Goal: Transaction & Acquisition: Obtain resource

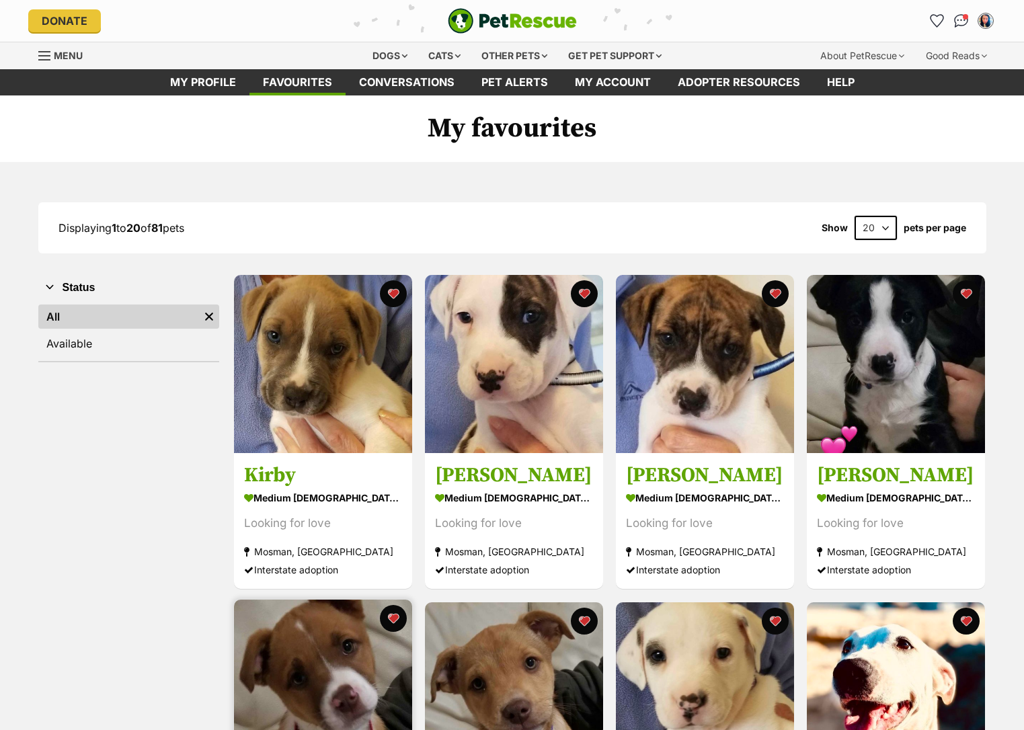
scroll to position [344, 0]
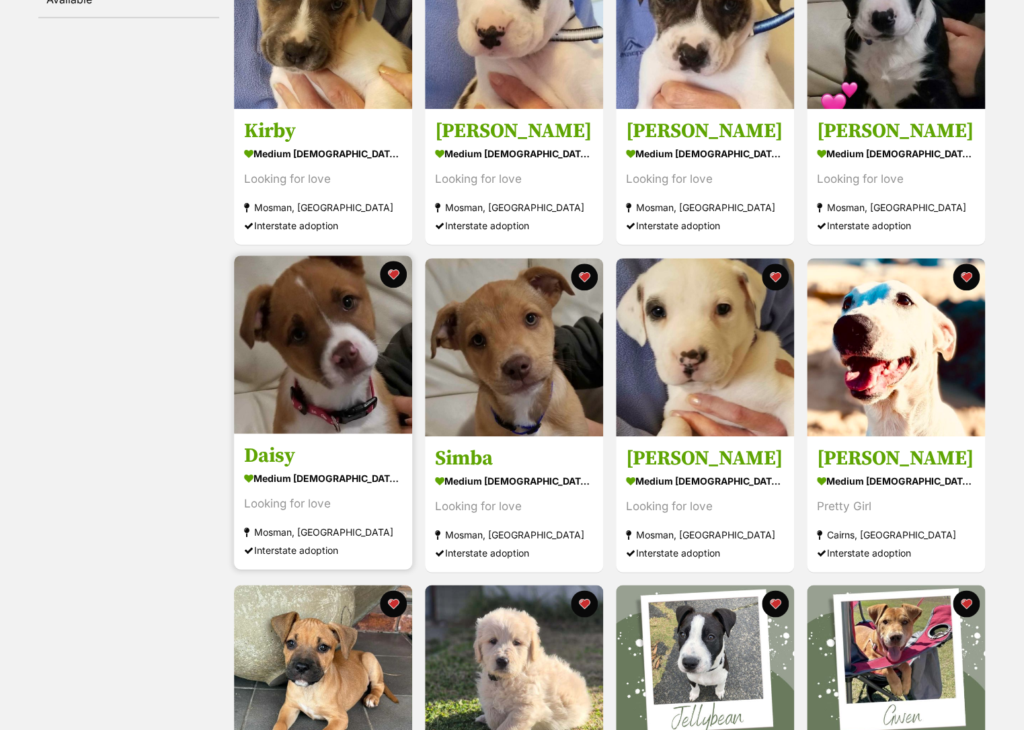
click at [346, 306] on img at bounding box center [323, 344] width 178 height 178
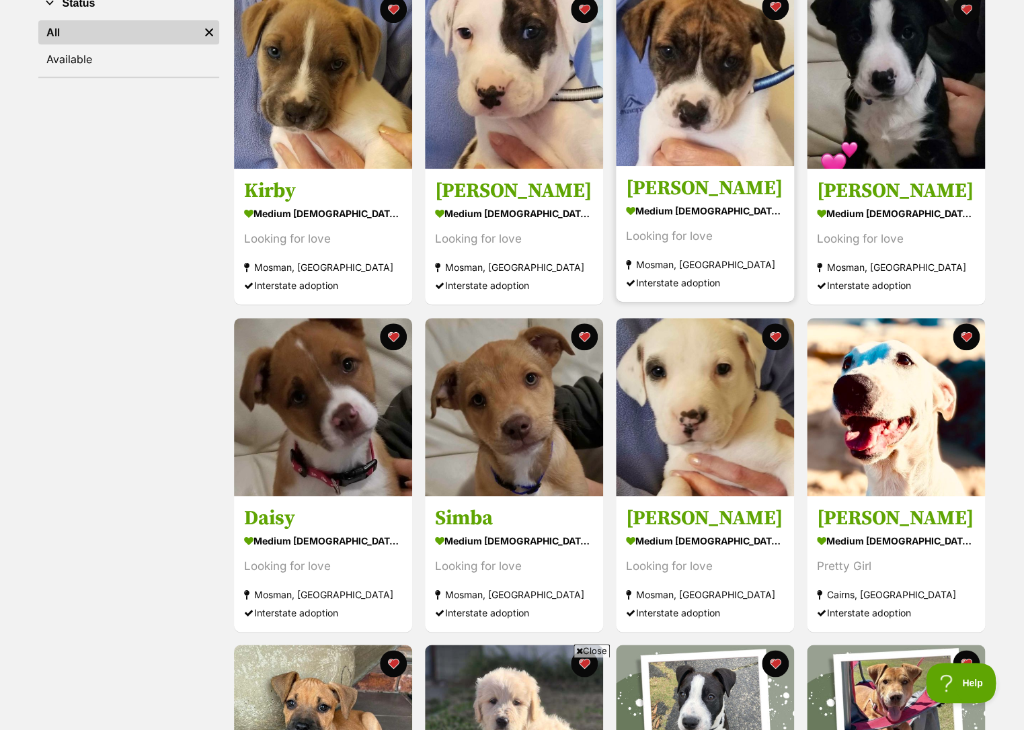
scroll to position [294, 0]
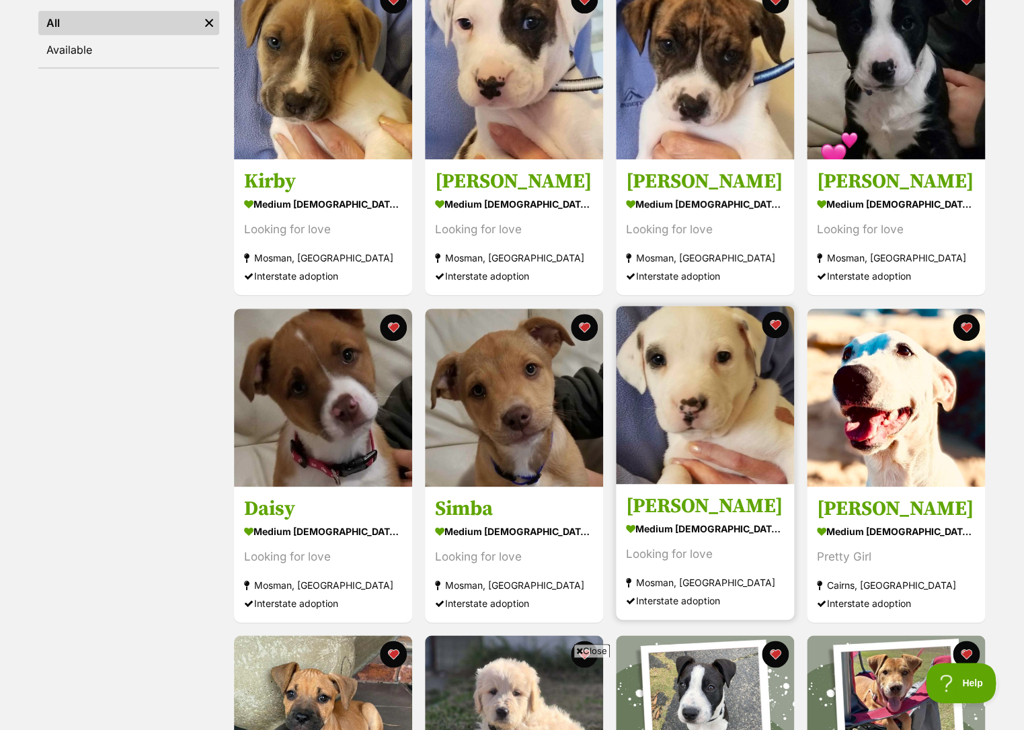
click at [711, 350] on img at bounding box center [705, 395] width 178 height 178
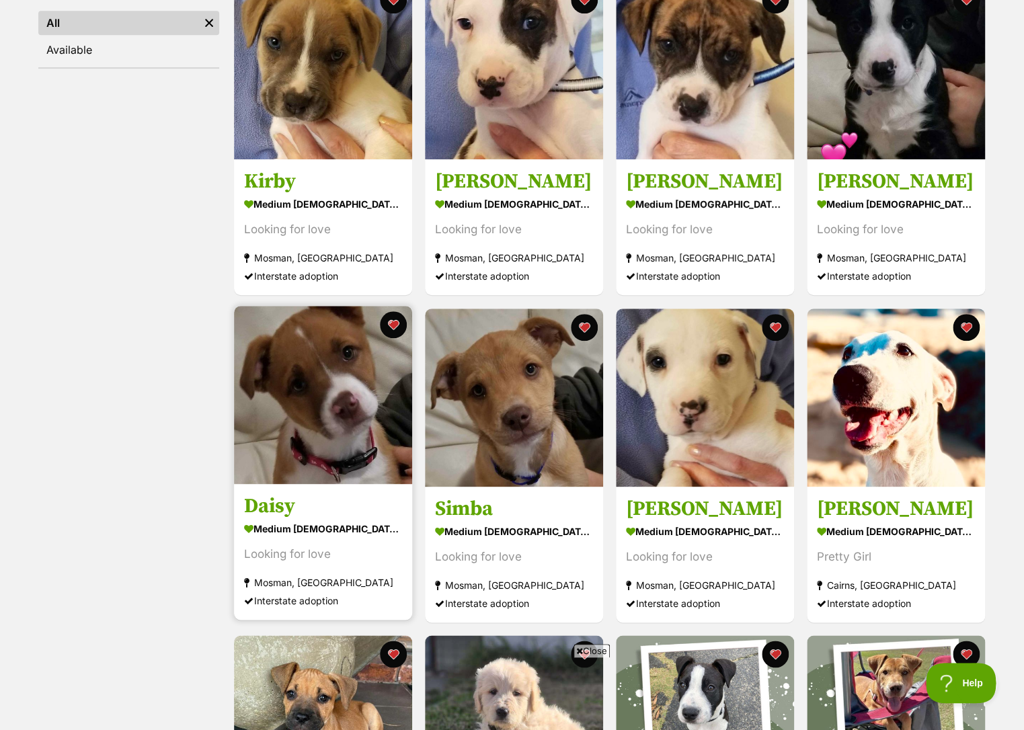
click at [306, 387] on img at bounding box center [323, 395] width 178 height 178
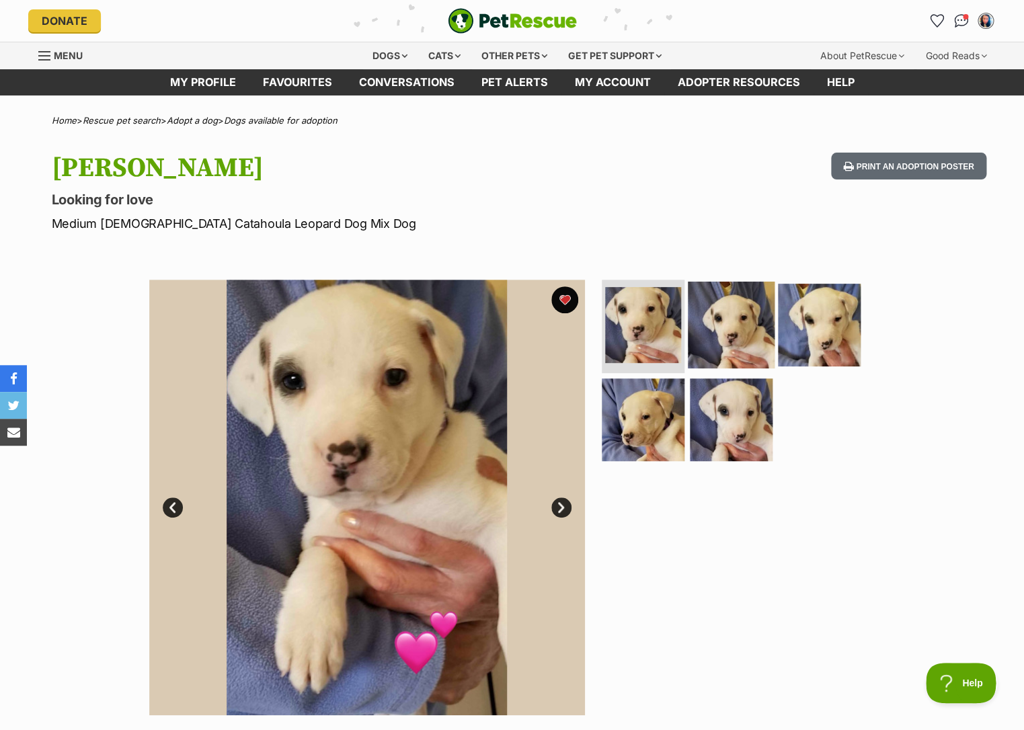
click at [704, 346] on img at bounding box center [731, 324] width 87 height 87
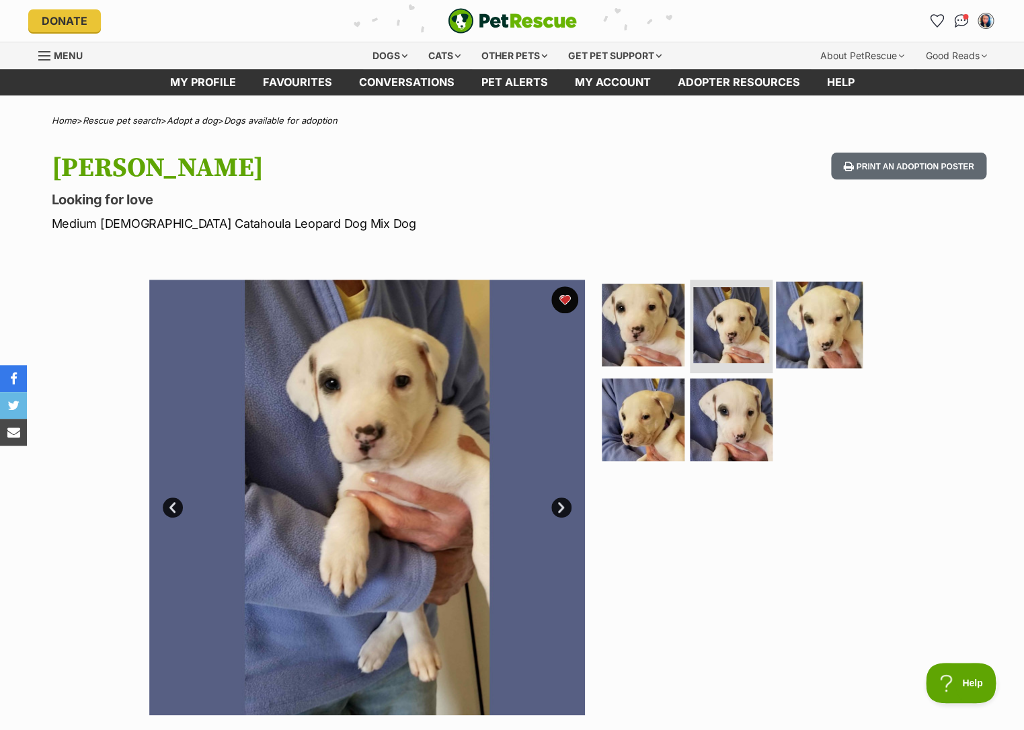
click at [794, 345] on img at bounding box center [819, 324] width 87 height 87
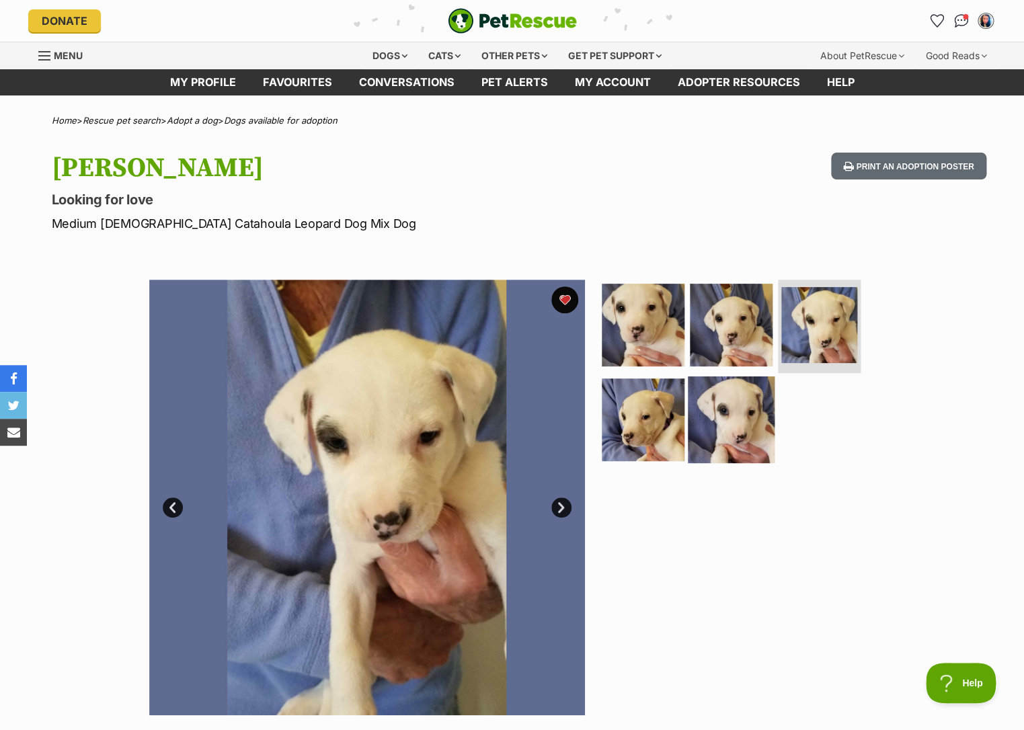
click at [733, 392] on img at bounding box center [731, 419] width 87 height 87
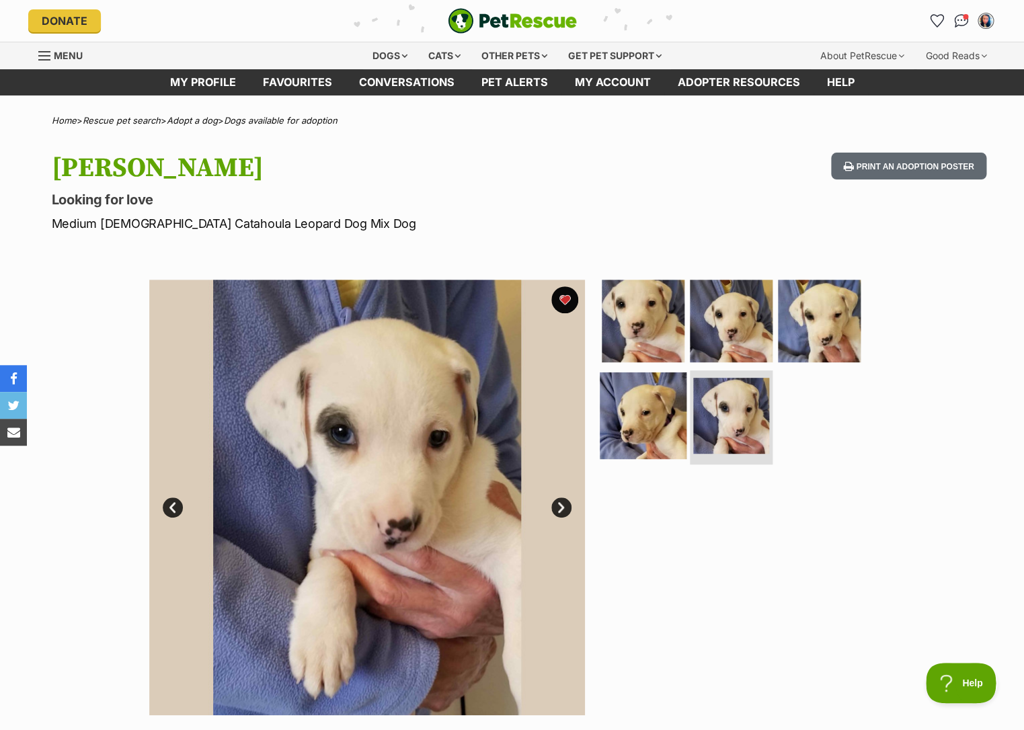
click at [653, 399] on img at bounding box center [643, 415] width 87 height 87
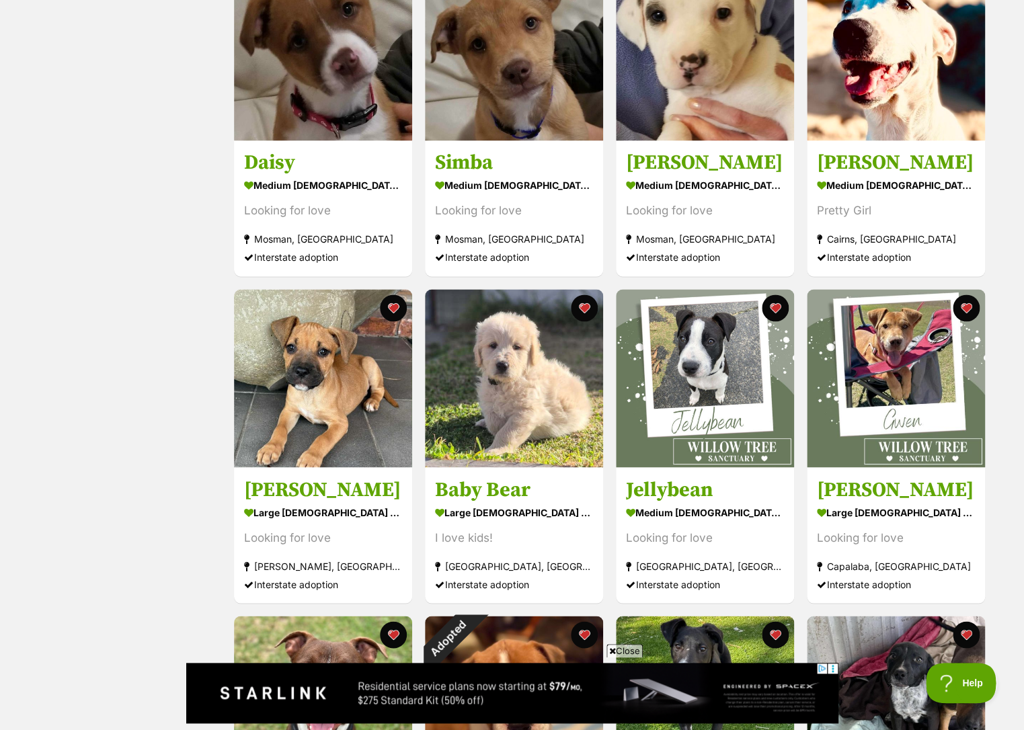
scroll to position [639, 0]
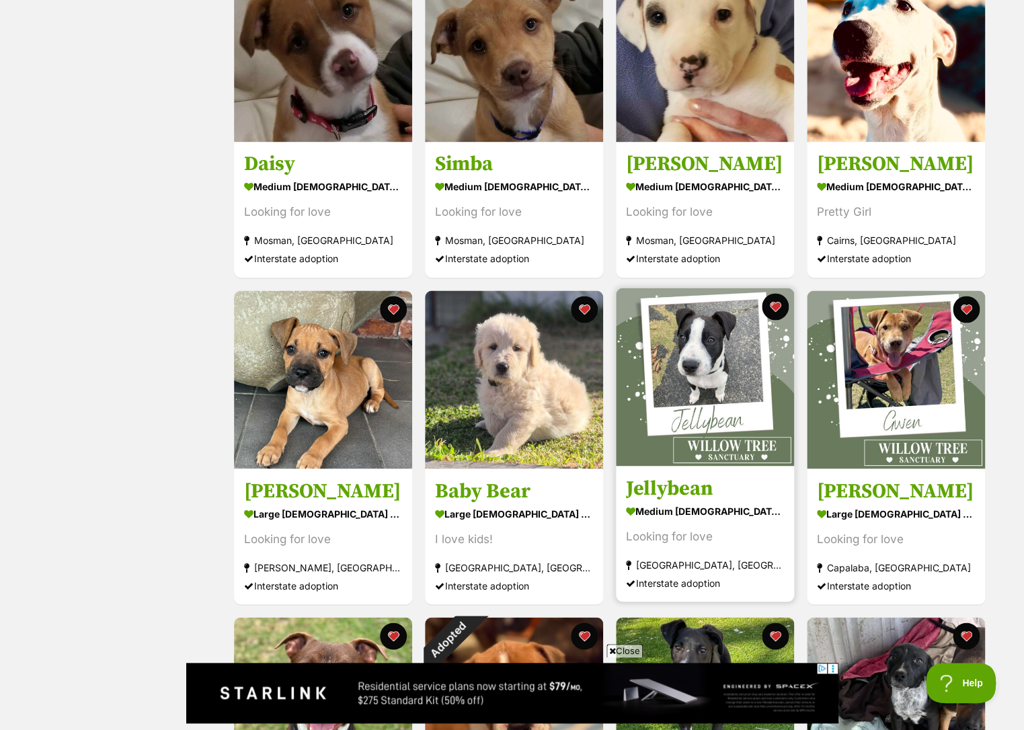
click at [702, 333] on img at bounding box center [705, 377] width 178 height 178
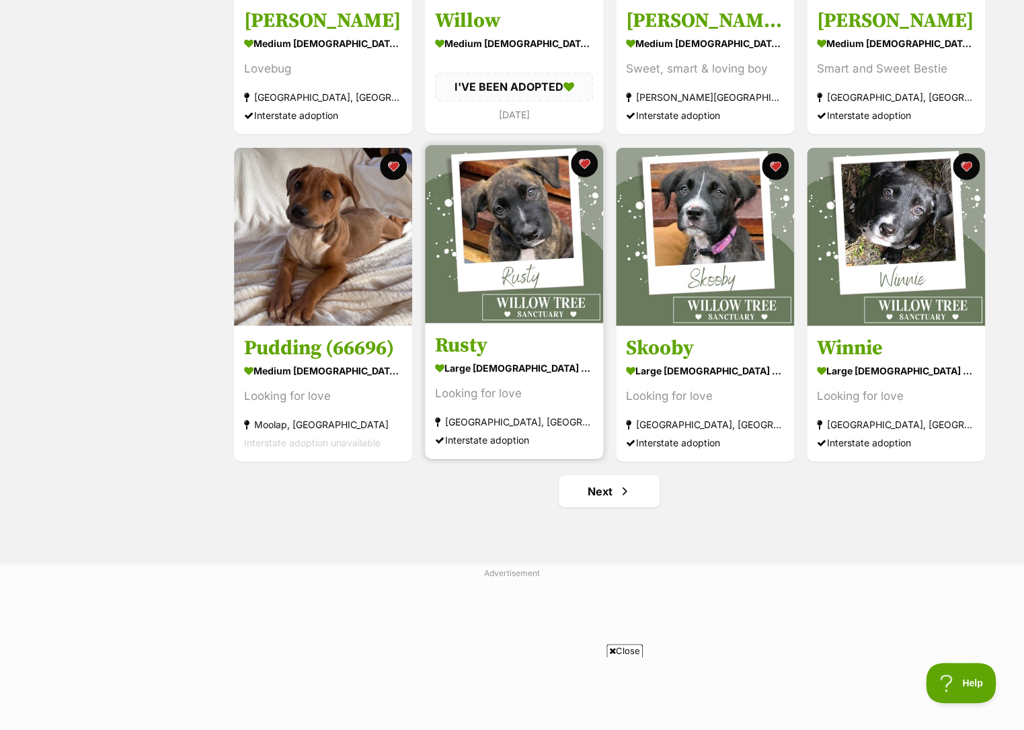
scroll to position [1443, 0]
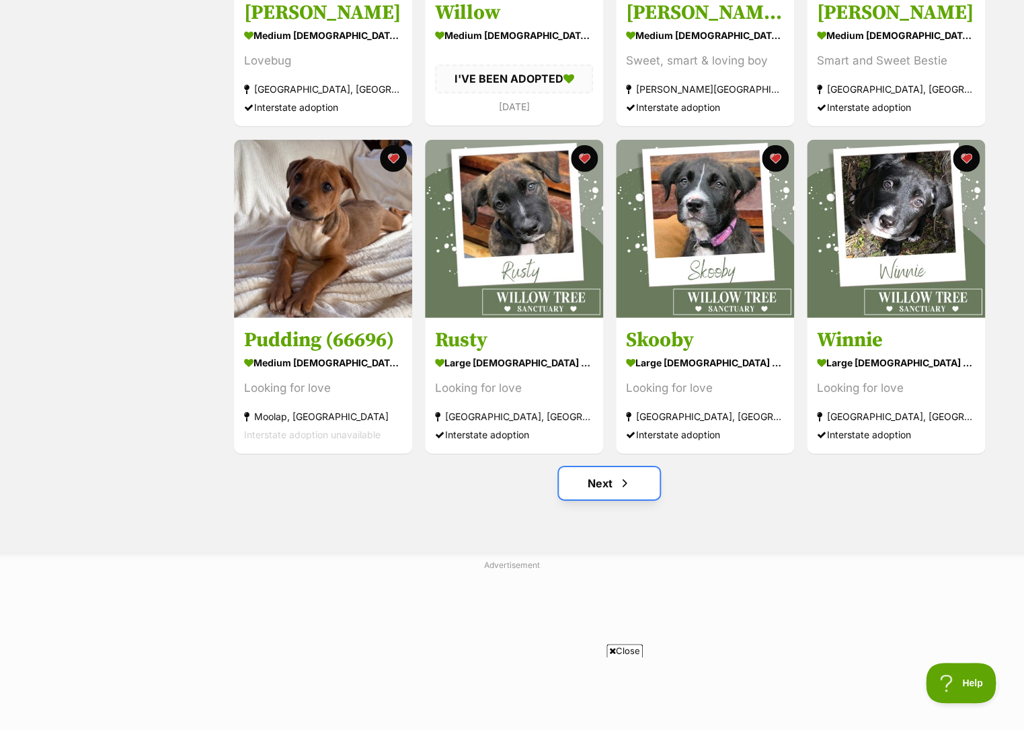
click at [609, 485] on link "Next" at bounding box center [609, 483] width 101 height 32
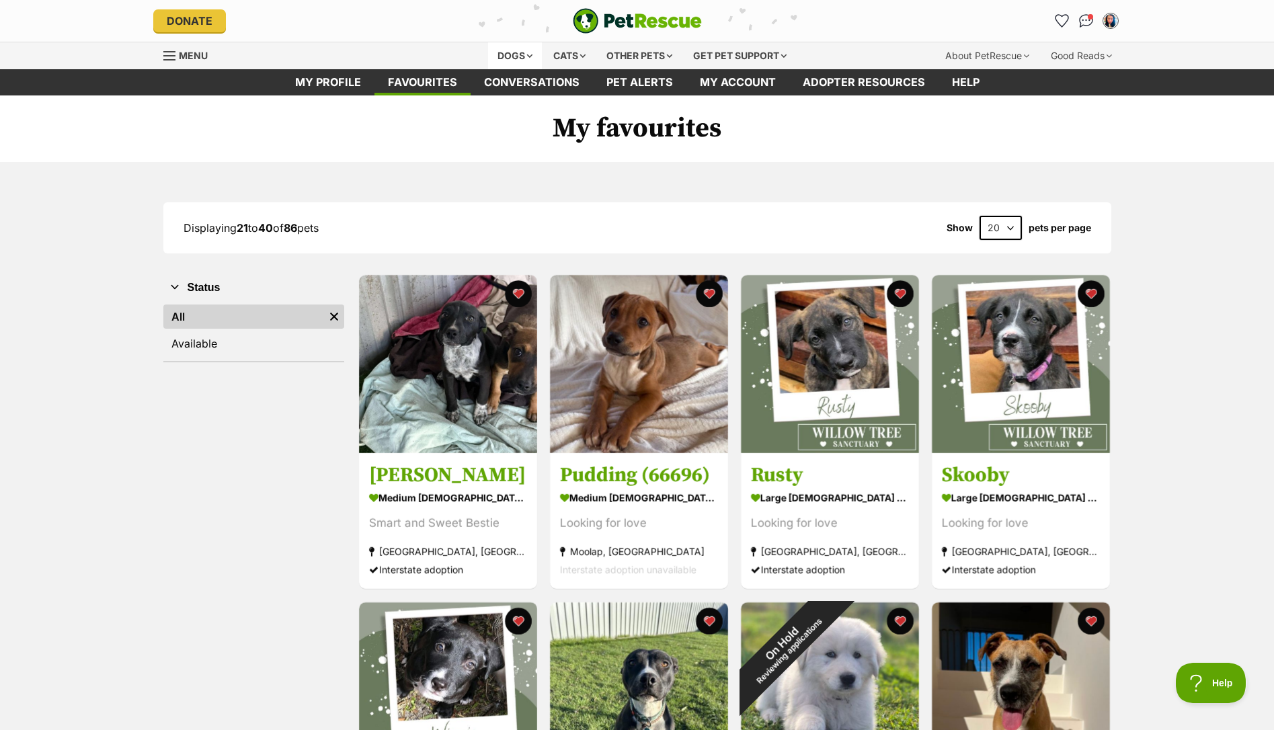
click at [513, 50] on div "Dogs" at bounding box center [515, 55] width 54 height 27
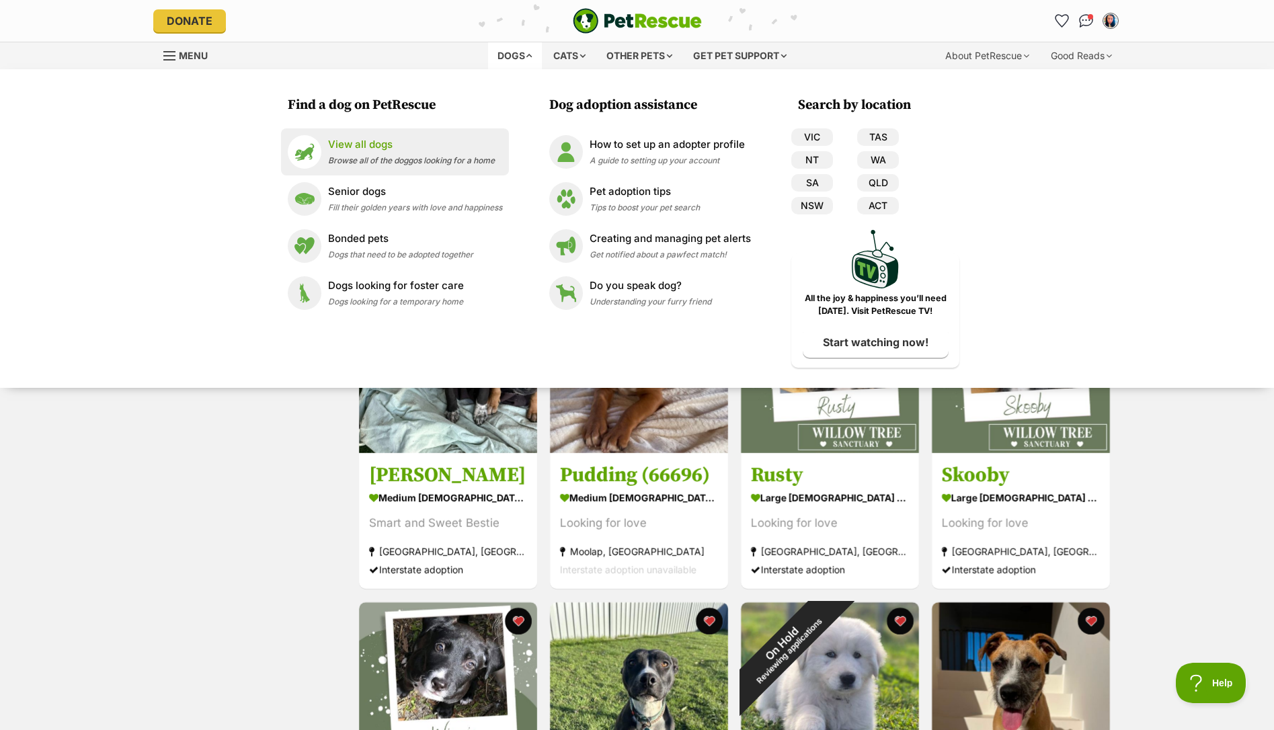
scroll to position [1, 0]
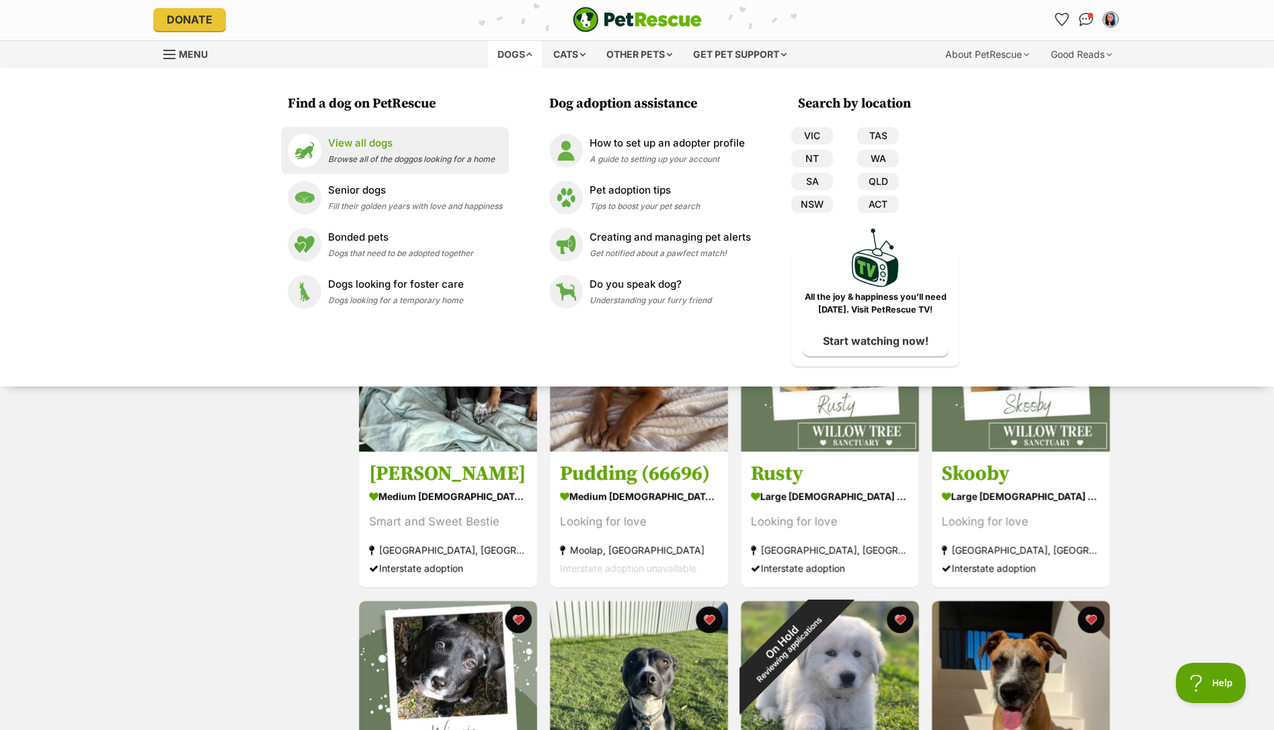
click at [373, 144] on p "View all dogs" at bounding box center [411, 143] width 167 height 15
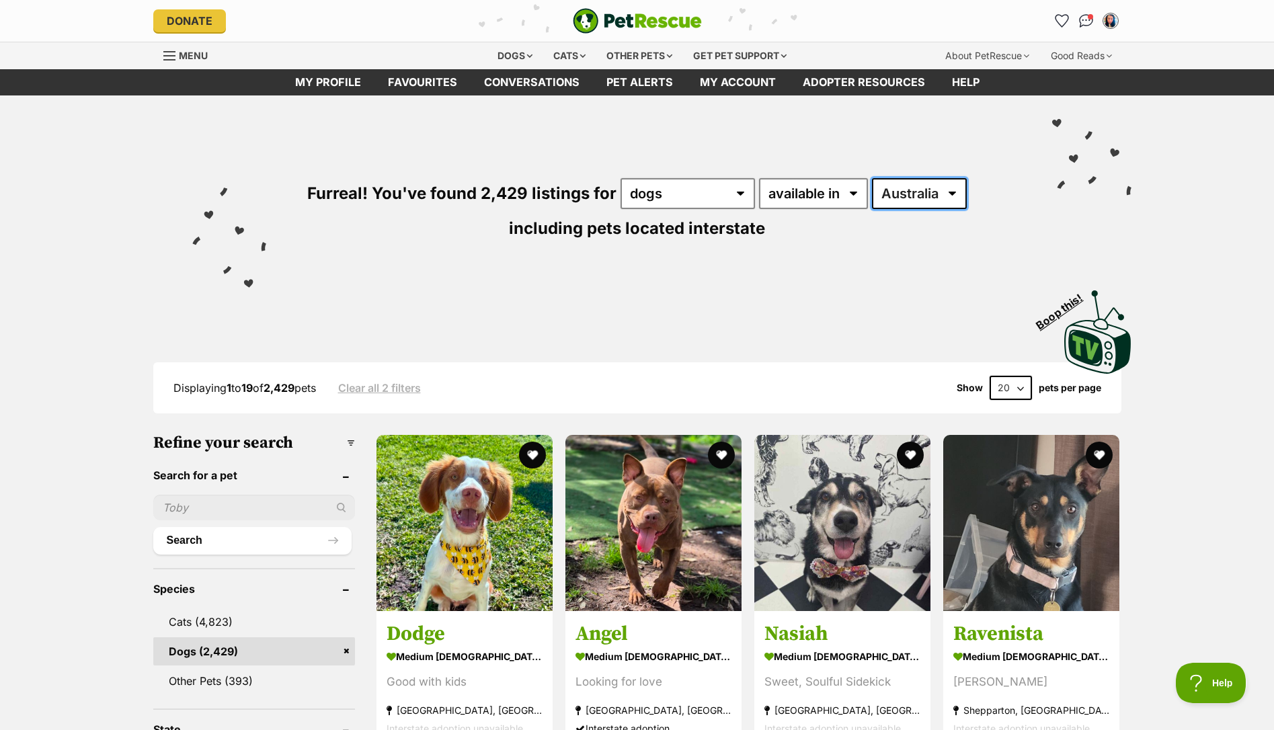
select select "ACT"
click option "ACT" at bounding box center [0, 0] width 0 height 0
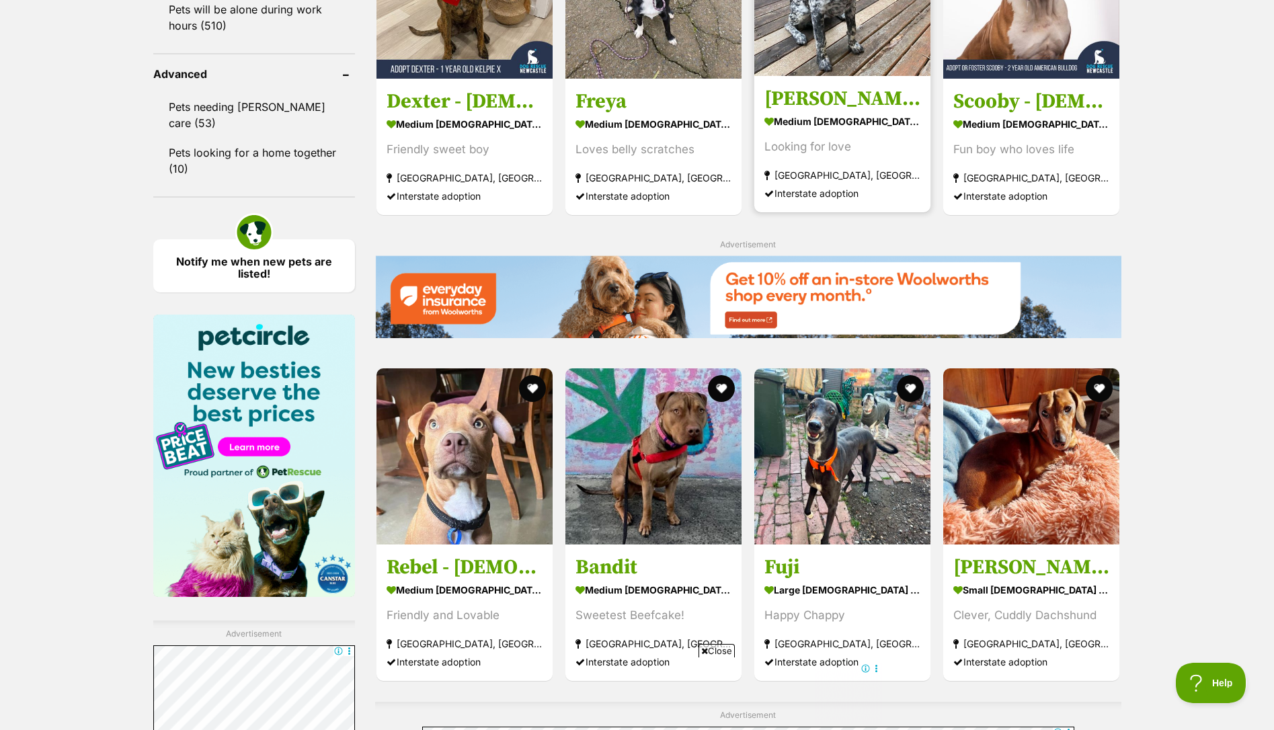
scroll to position [1763, 0]
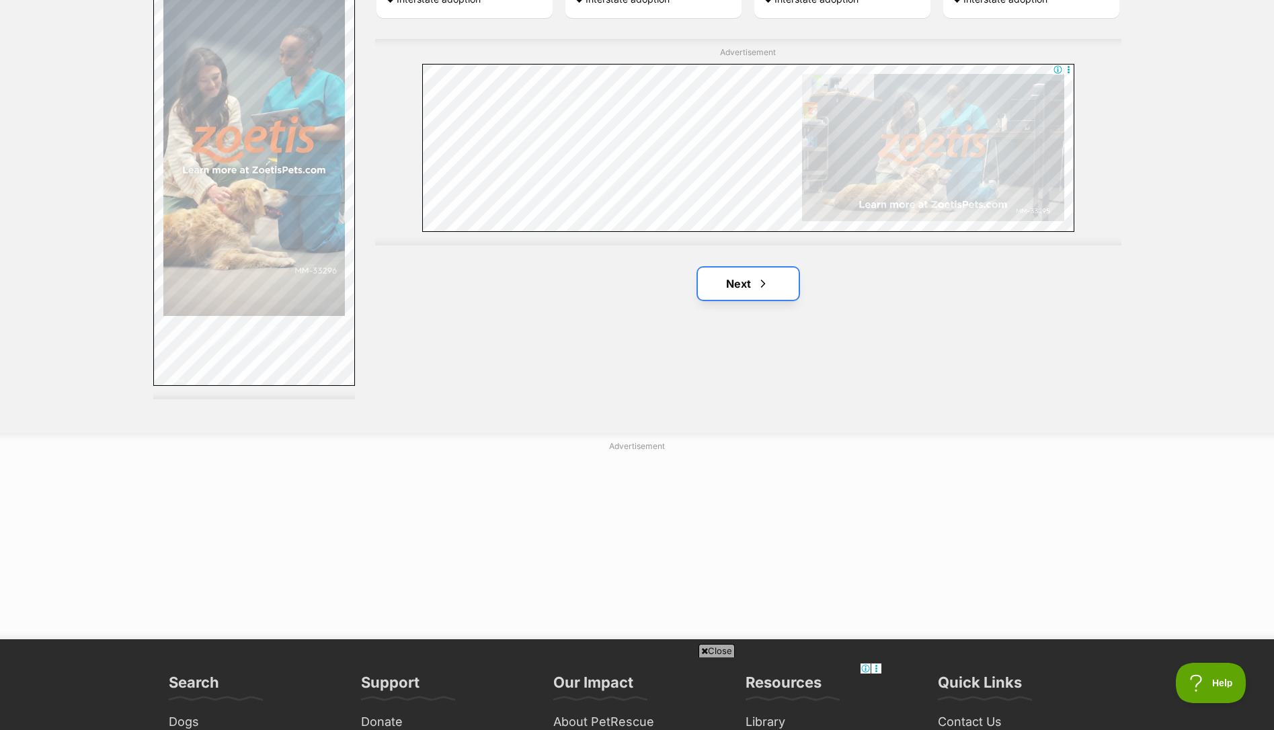
click at [760, 289] on span "Next page" at bounding box center [762, 284] width 13 height 16
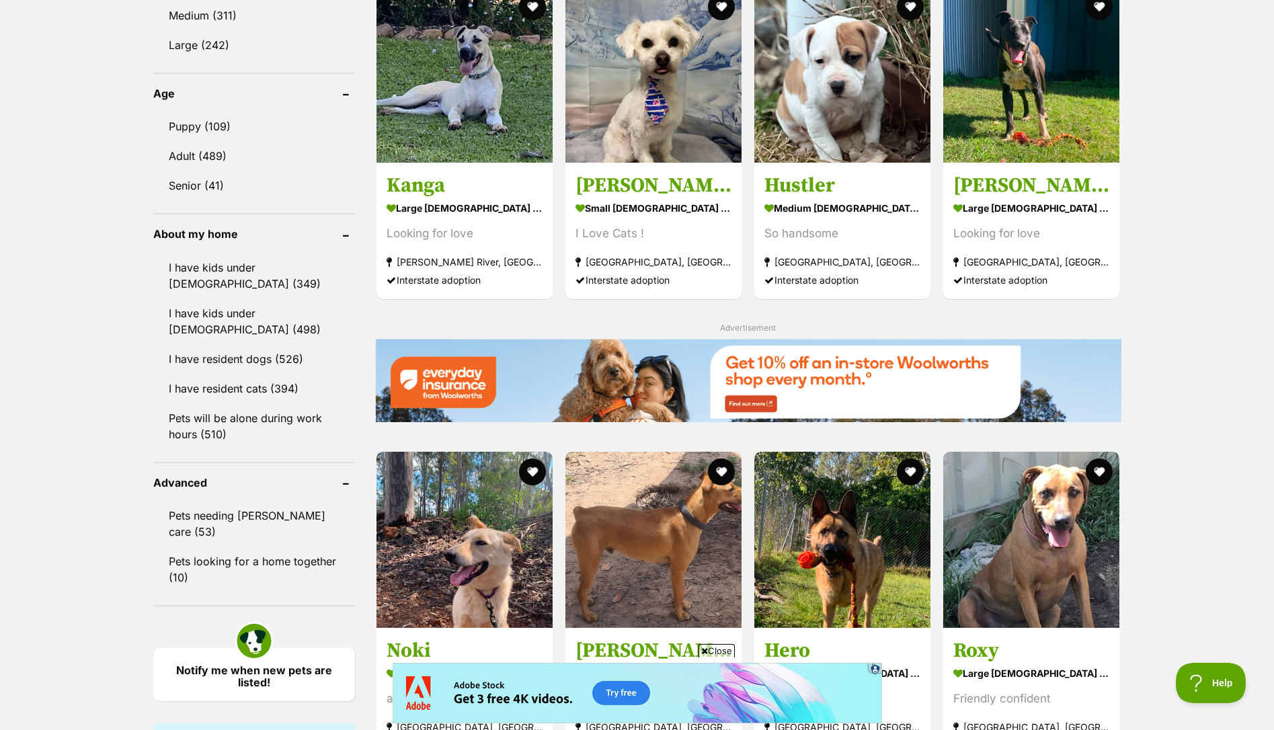
scroll to position [1332, 0]
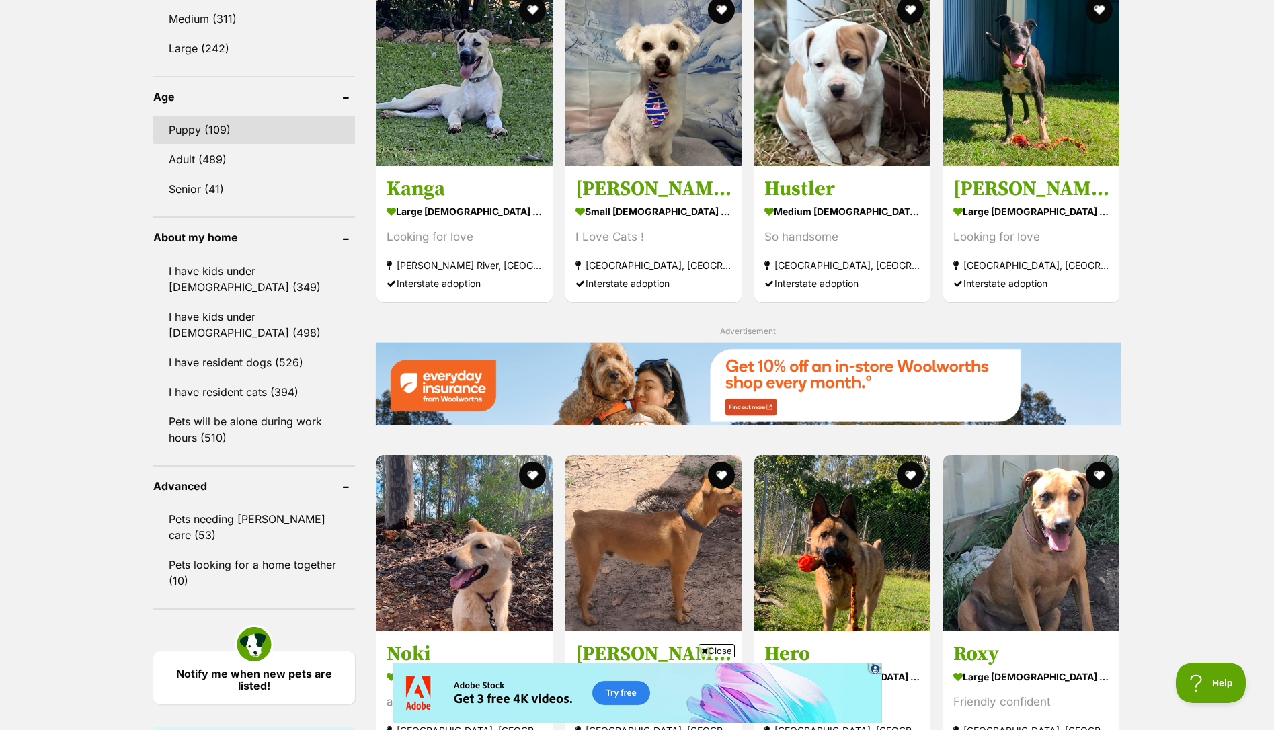
click at [217, 127] on link "Puppy (109)" at bounding box center [254, 130] width 202 height 28
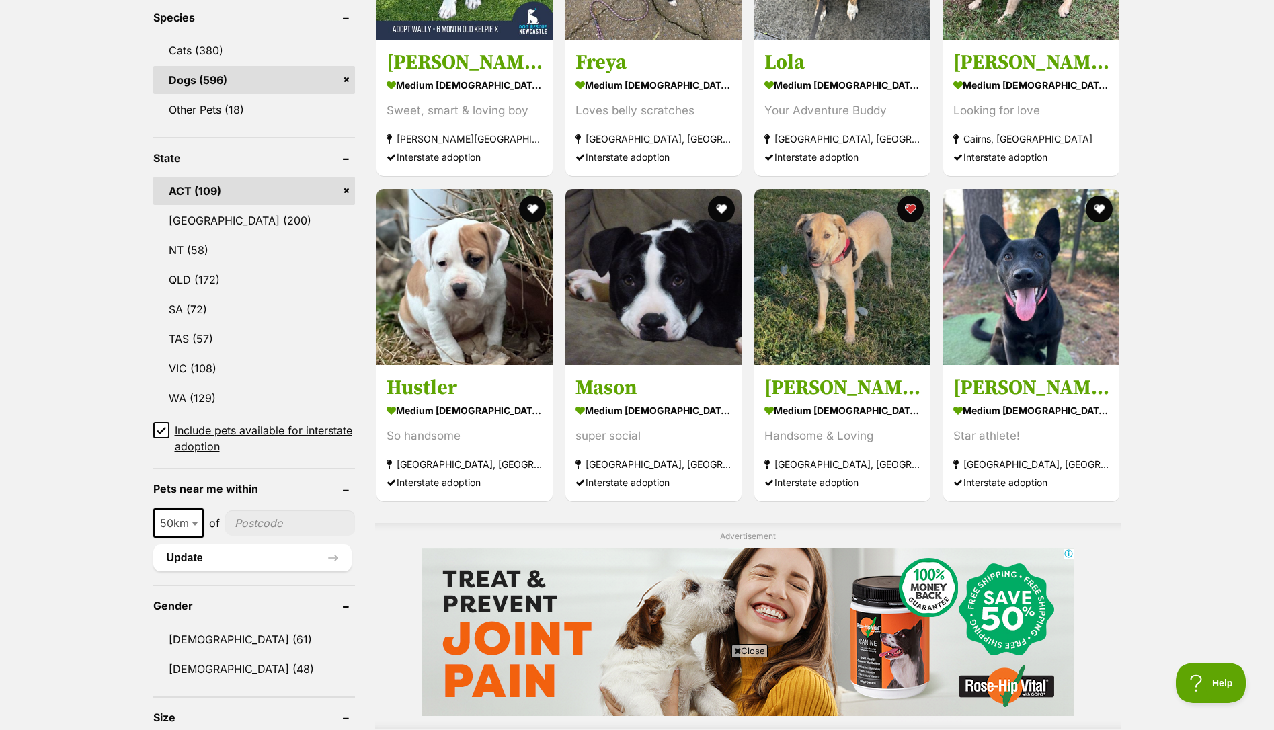
scroll to position [577, 0]
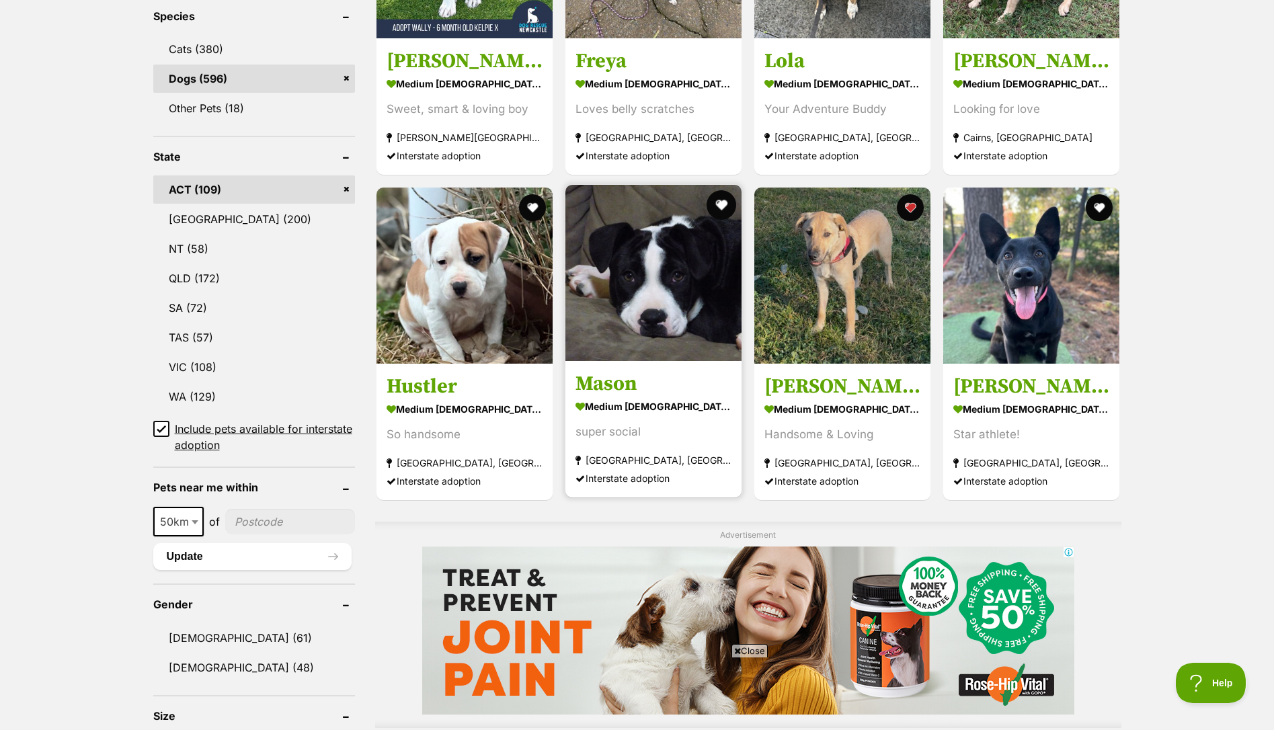
click at [726, 201] on button "favourite" at bounding box center [721, 205] width 30 height 30
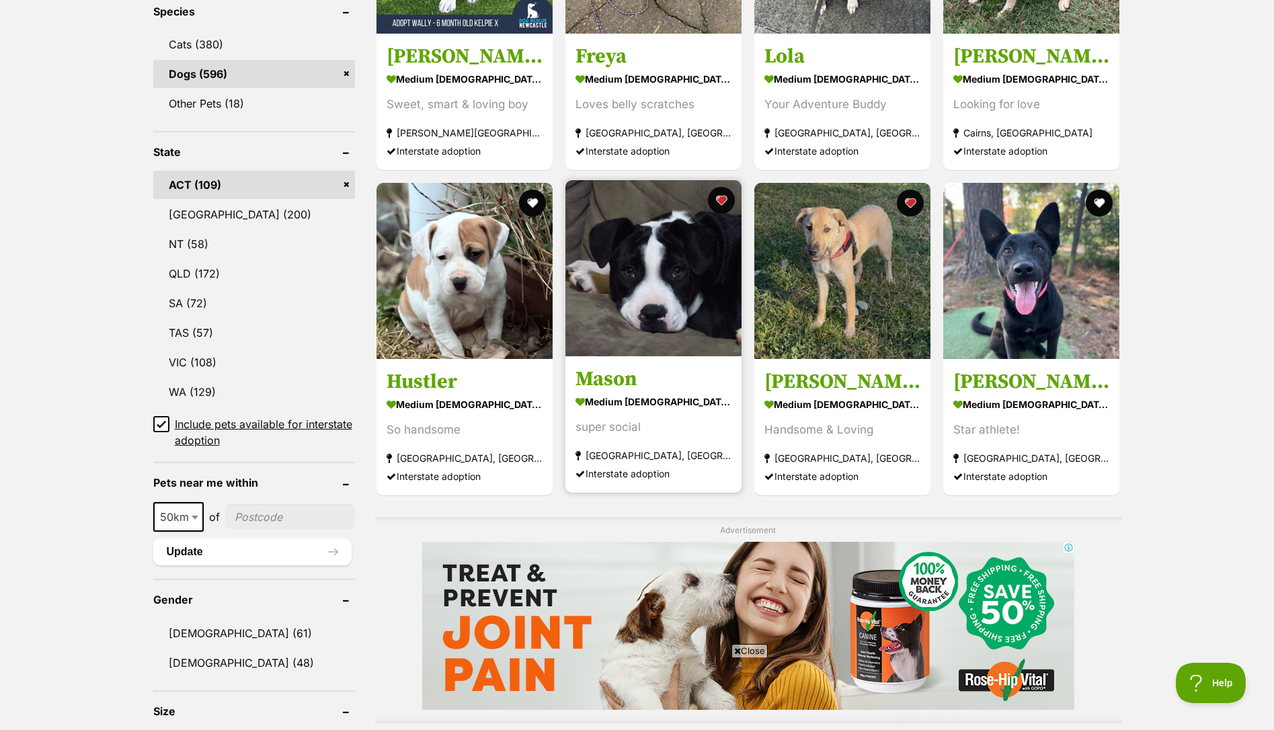
click at [628, 284] on img at bounding box center [653, 268] width 176 height 176
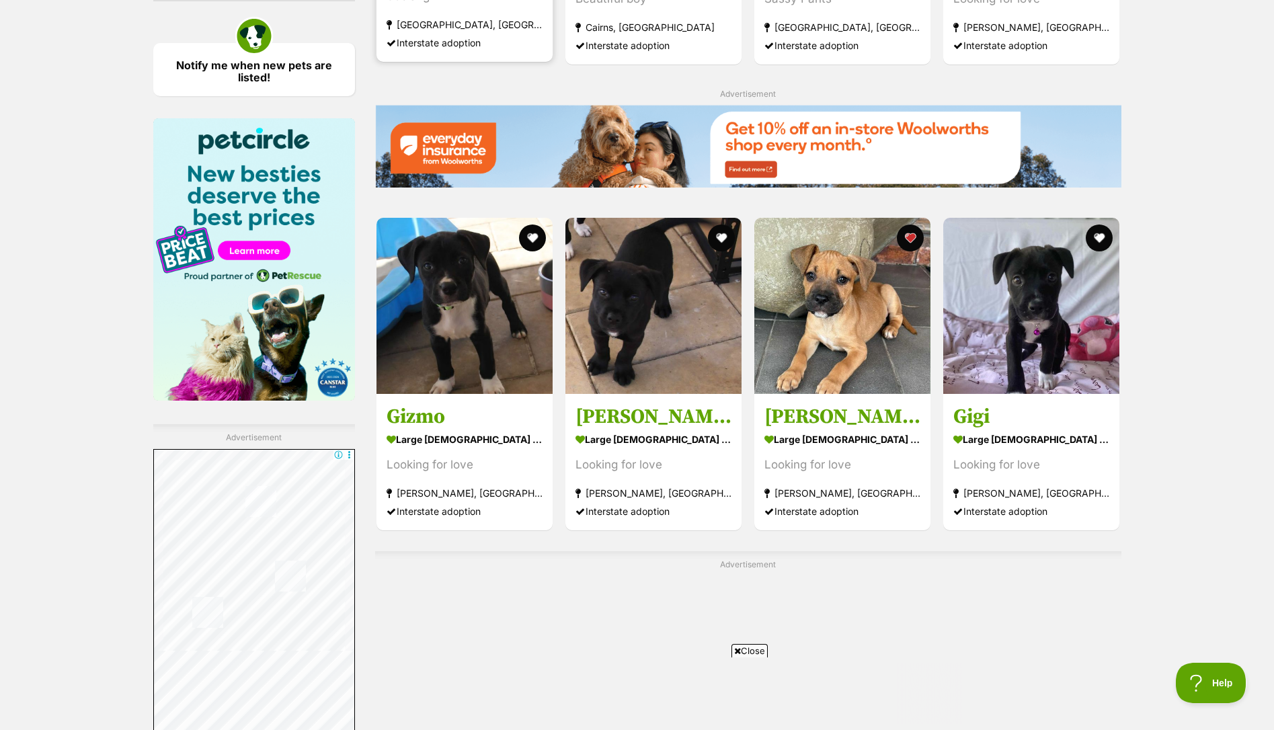
scroll to position [1901, 0]
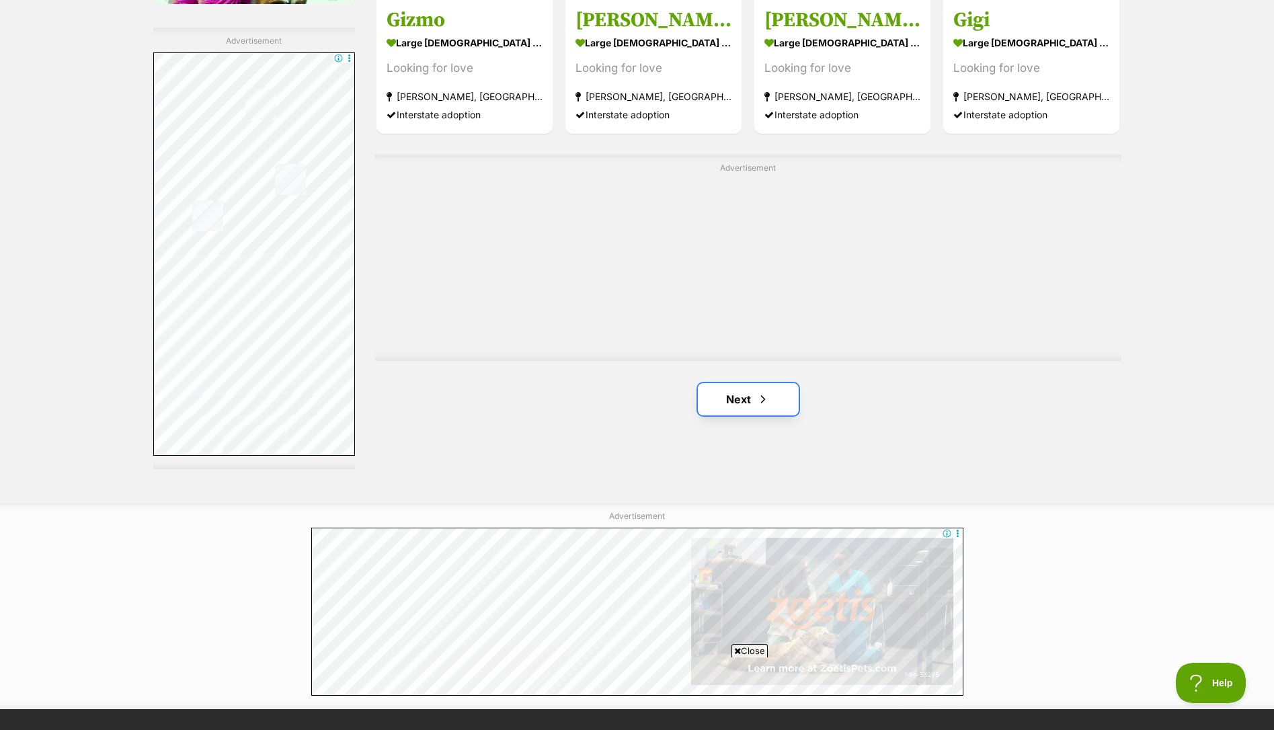
click at [746, 394] on link "Next" at bounding box center [748, 399] width 101 height 32
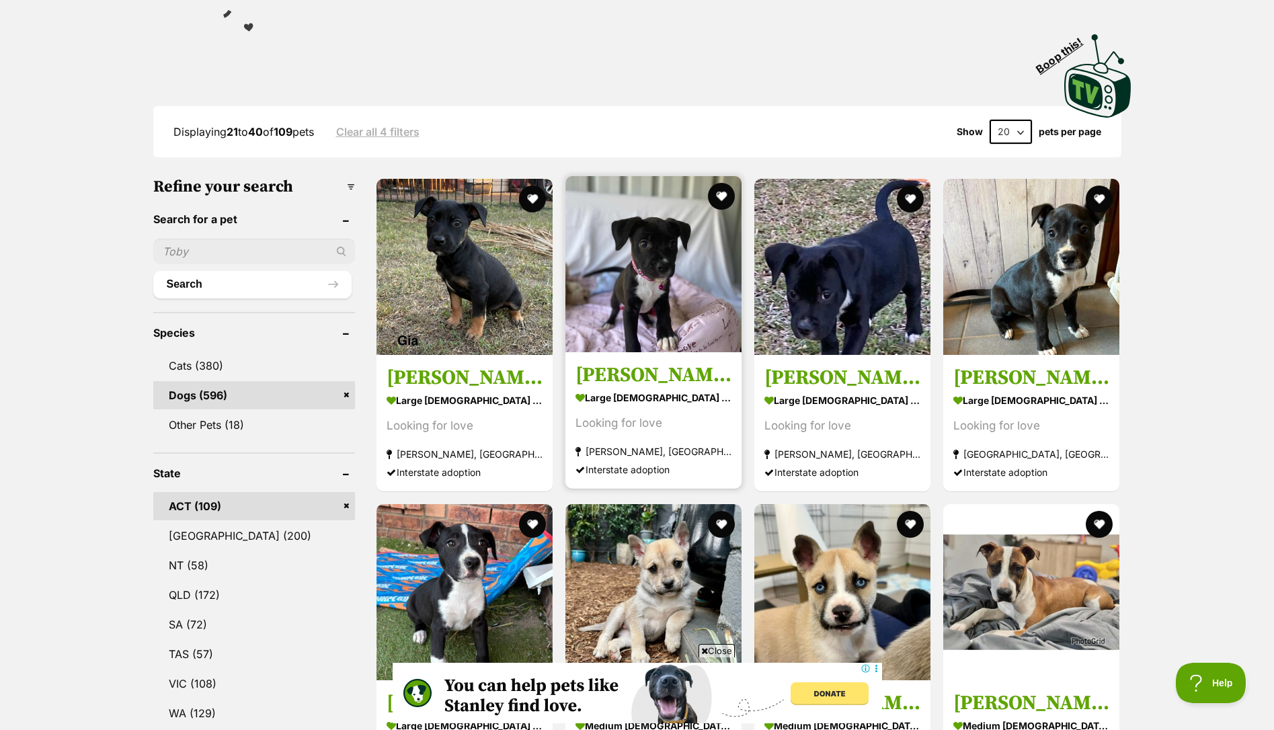
click at [642, 241] on img at bounding box center [653, 264] width 176 height 176
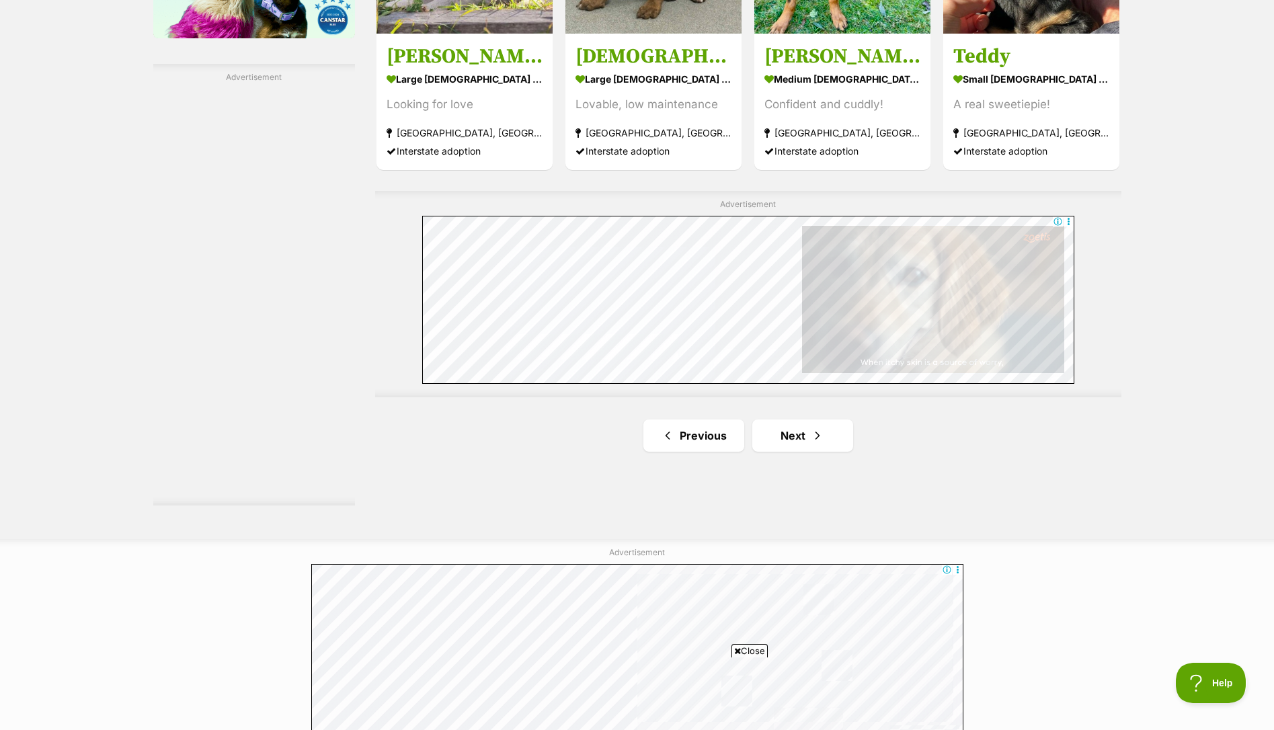
scroll to position [2262, 0]
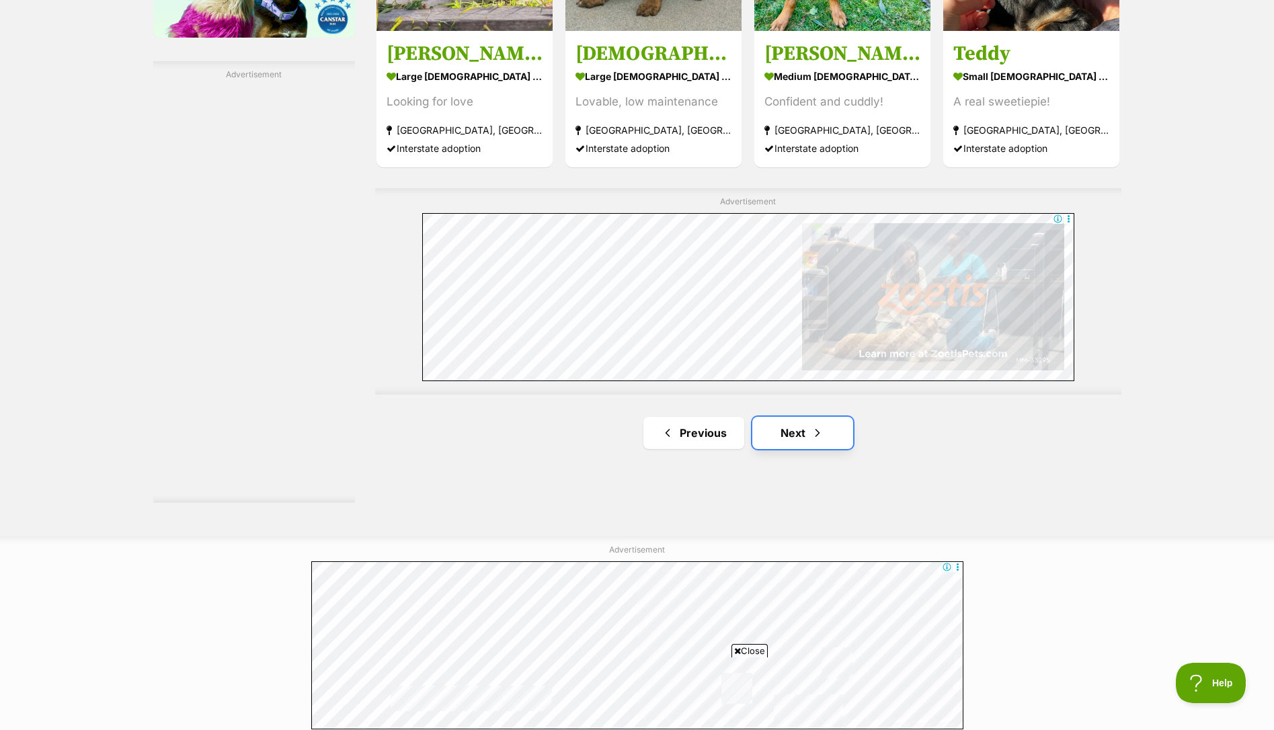
click at [780, 423] on link "Next" at bounding box center [802, 433] width 101 height 32
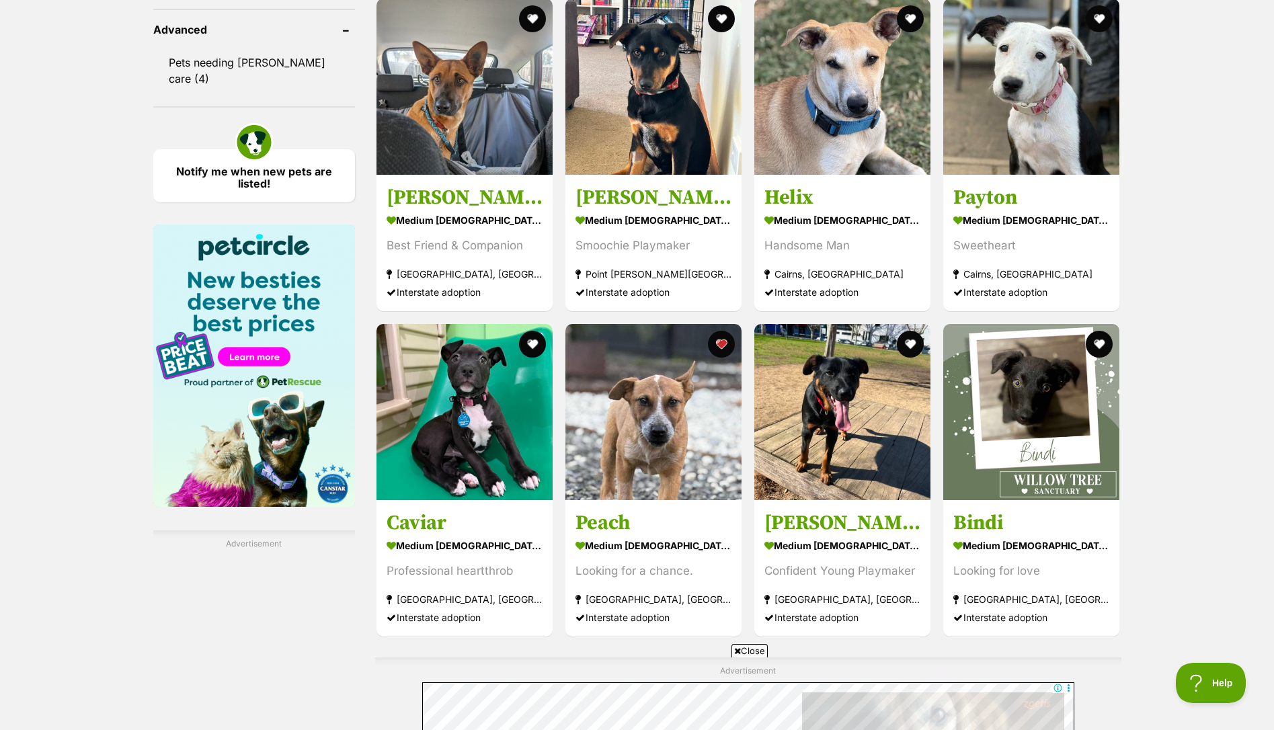
scroll to position [1793, 0]
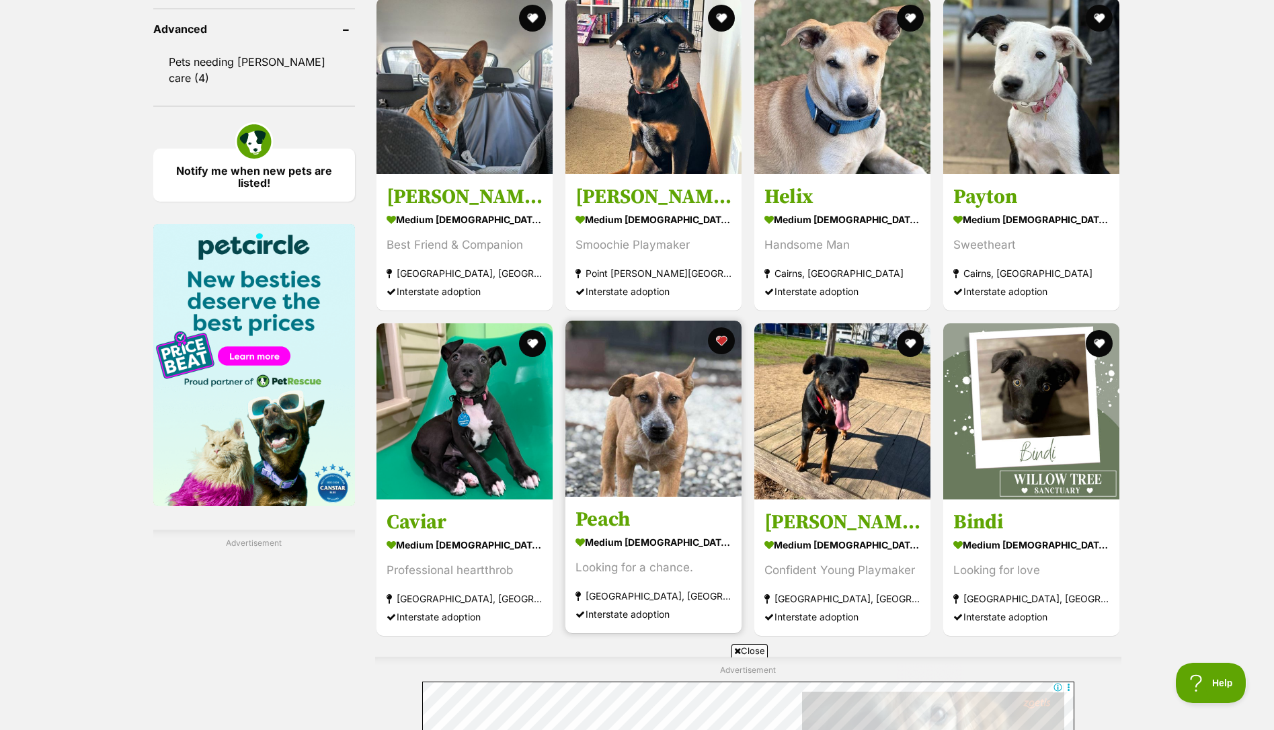
click at [679, 396] on img at bounding box center [653, 409] width 176 height 176
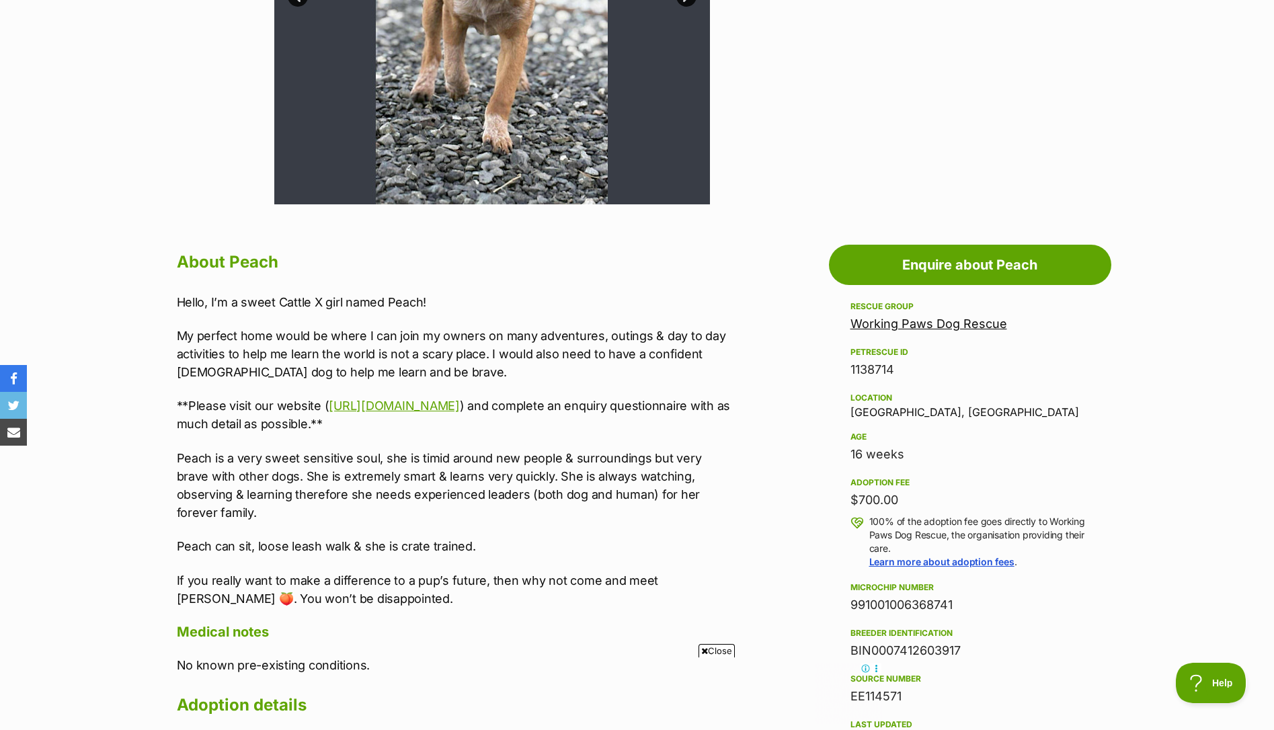
scroll to position [516, 0]
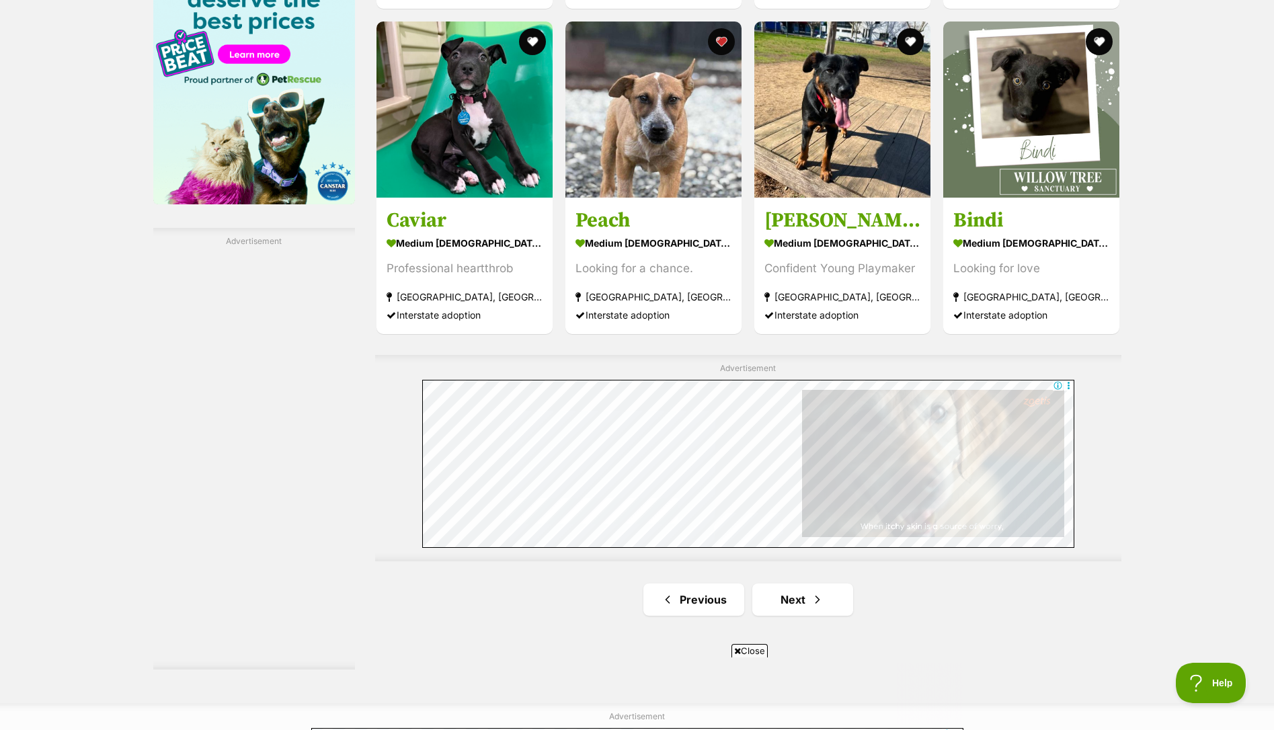
scroll to position [2121, 0]
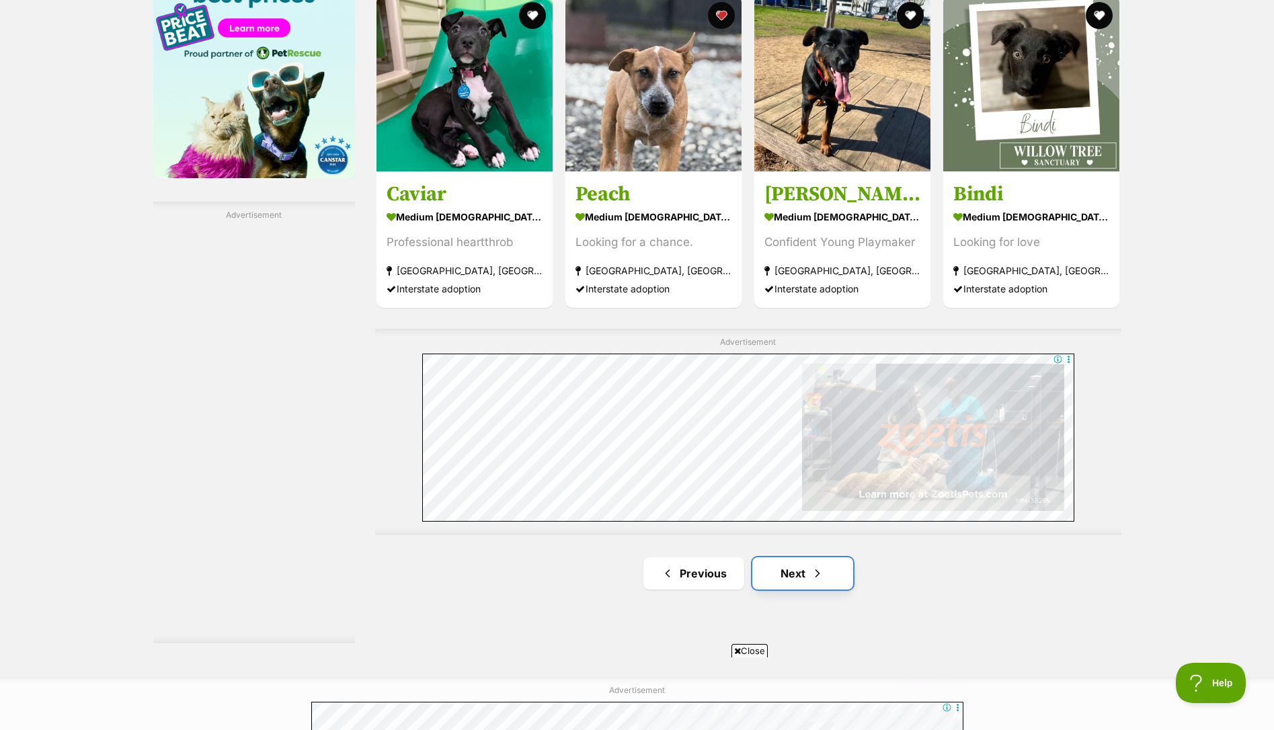
click at [836, 557] on link "Next" at bounding box center [802, 573] width 101 height 32
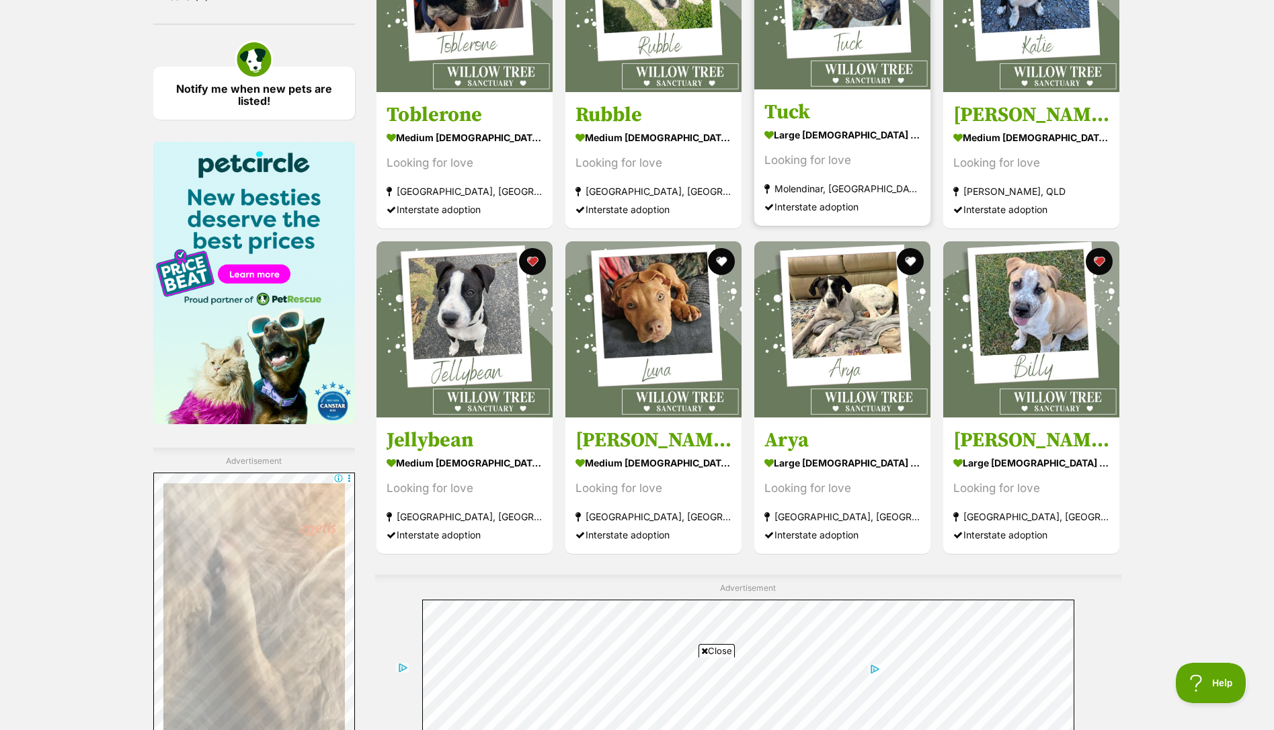
scroll to position [1877, 0]
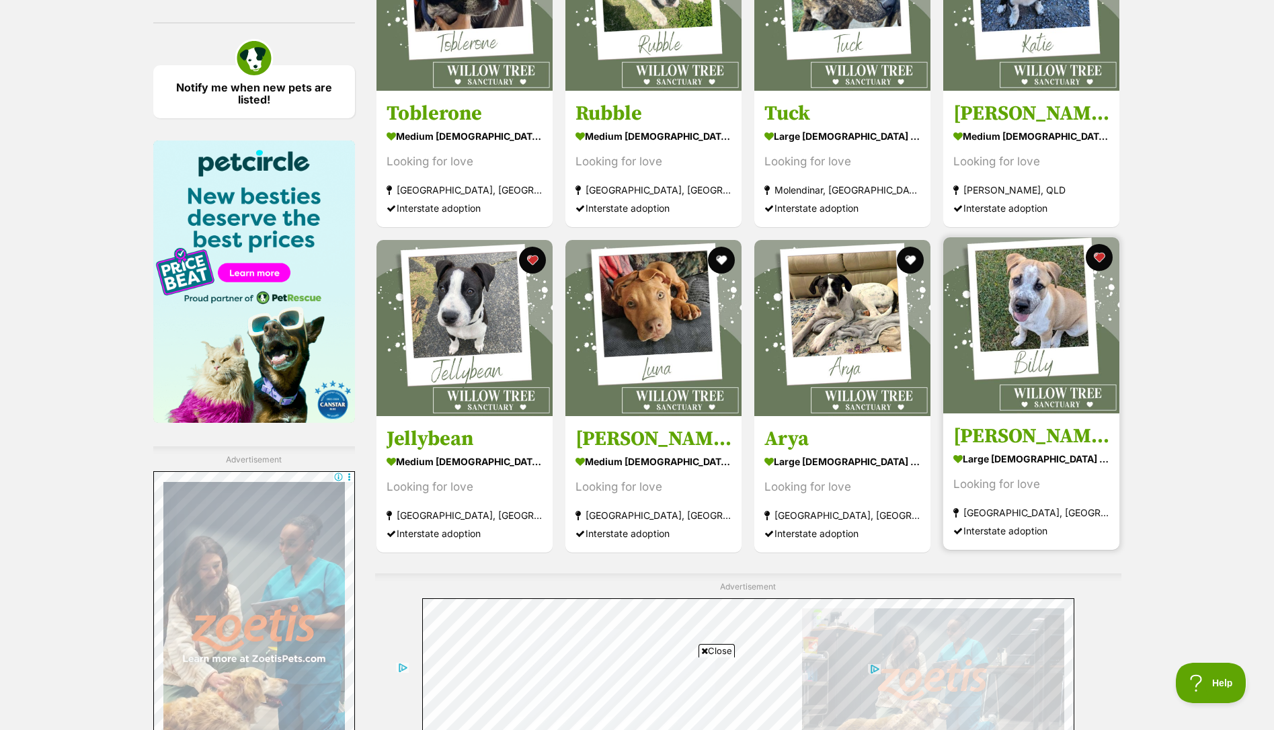
click at [1034, 341] on img at bounding box center [1031, 325] width 176 height 176
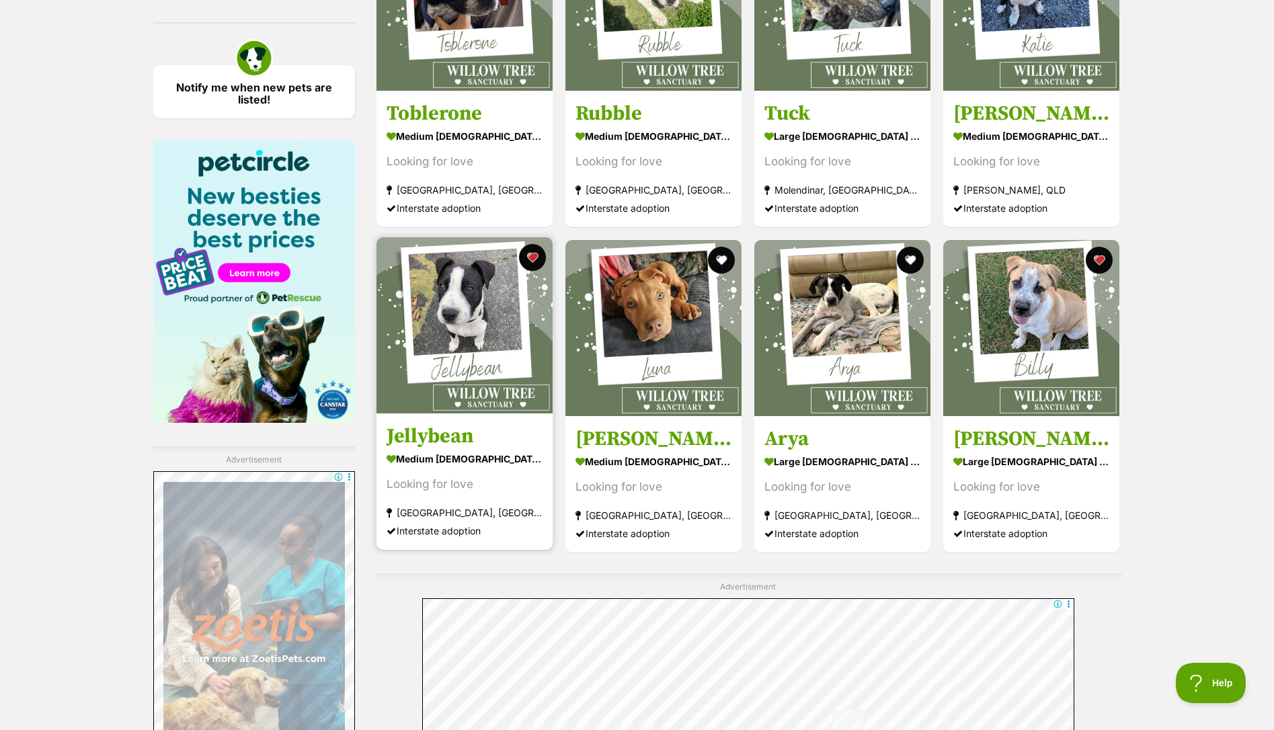
click at [484, 341] on img at bounding box center [464, 325] width 176 height 176
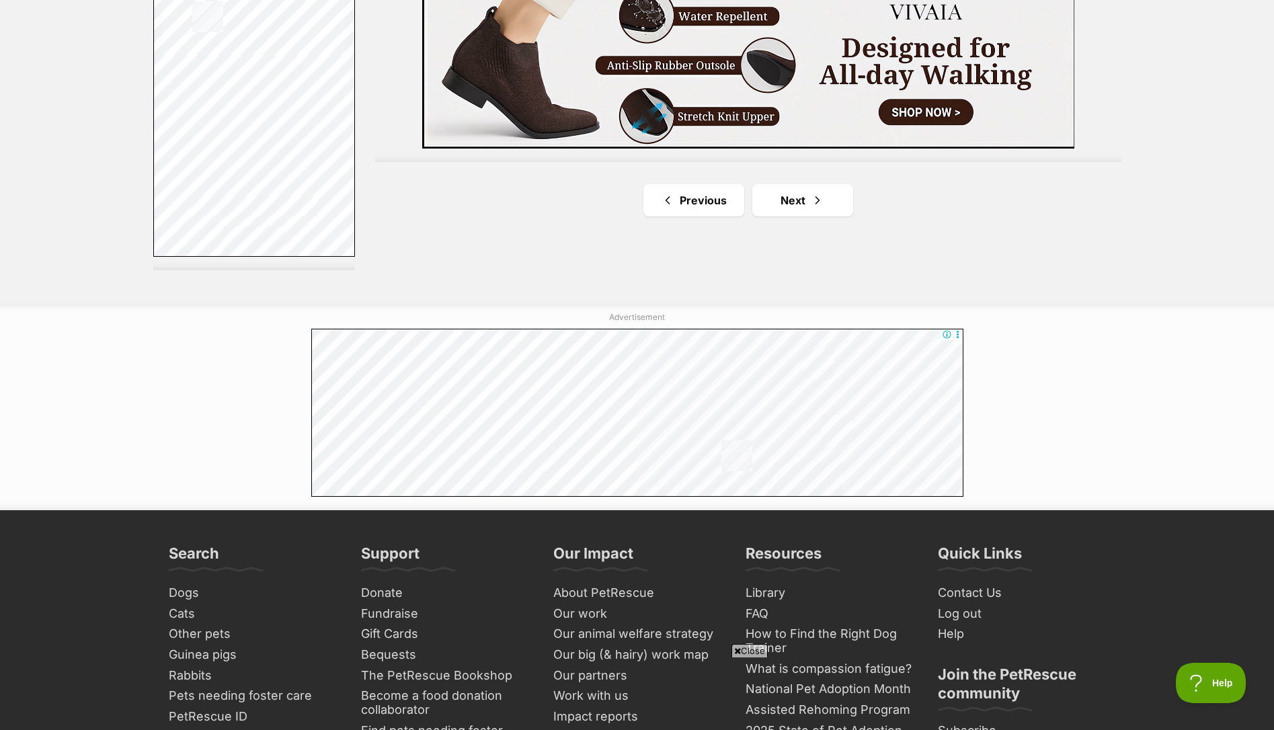
scroll to position [2495, 0]
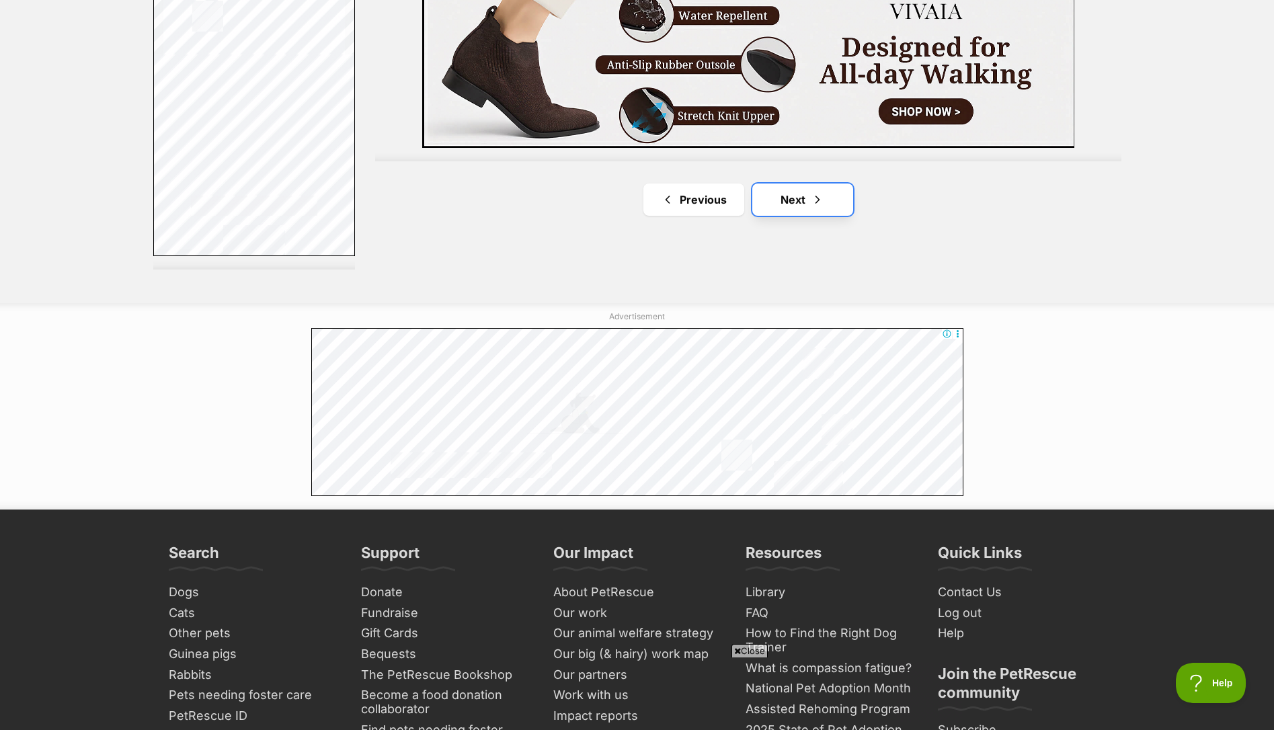
click at [817, 199] on span "Next page" at bounding box center [817, 200] width 13 height 16
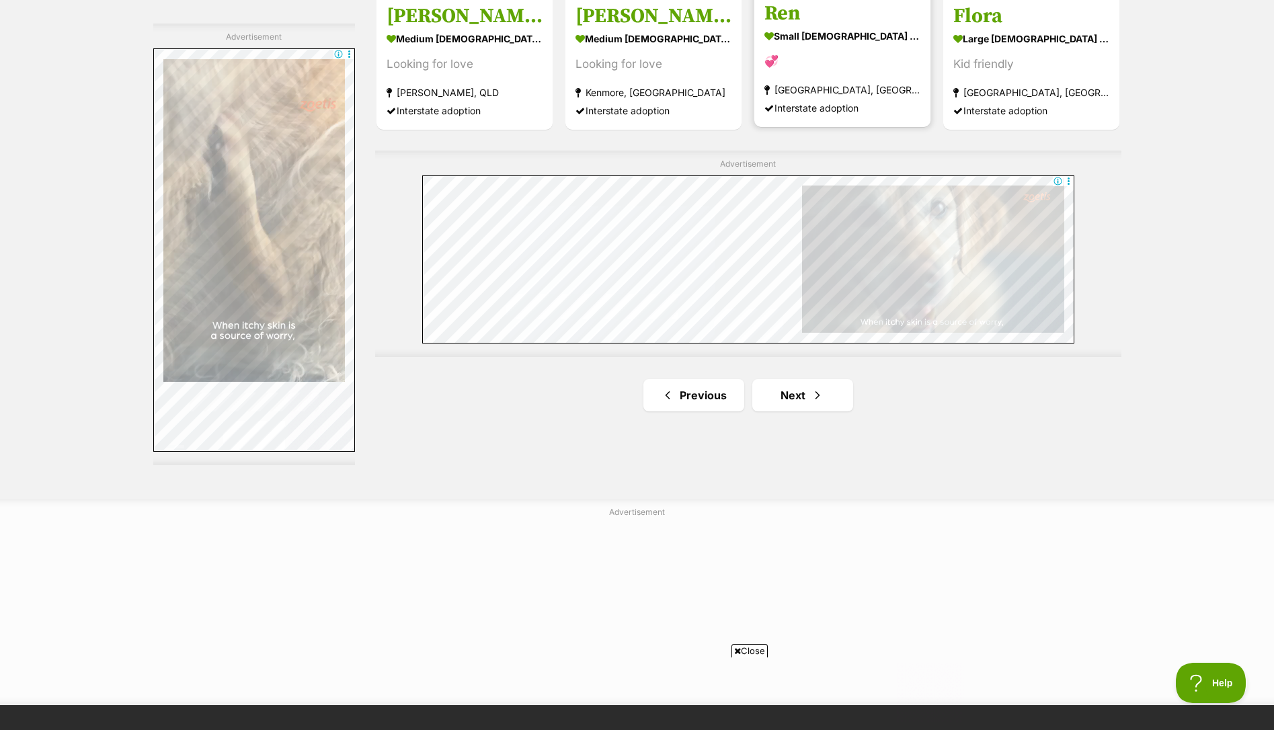
scroll to position [2347, 0]
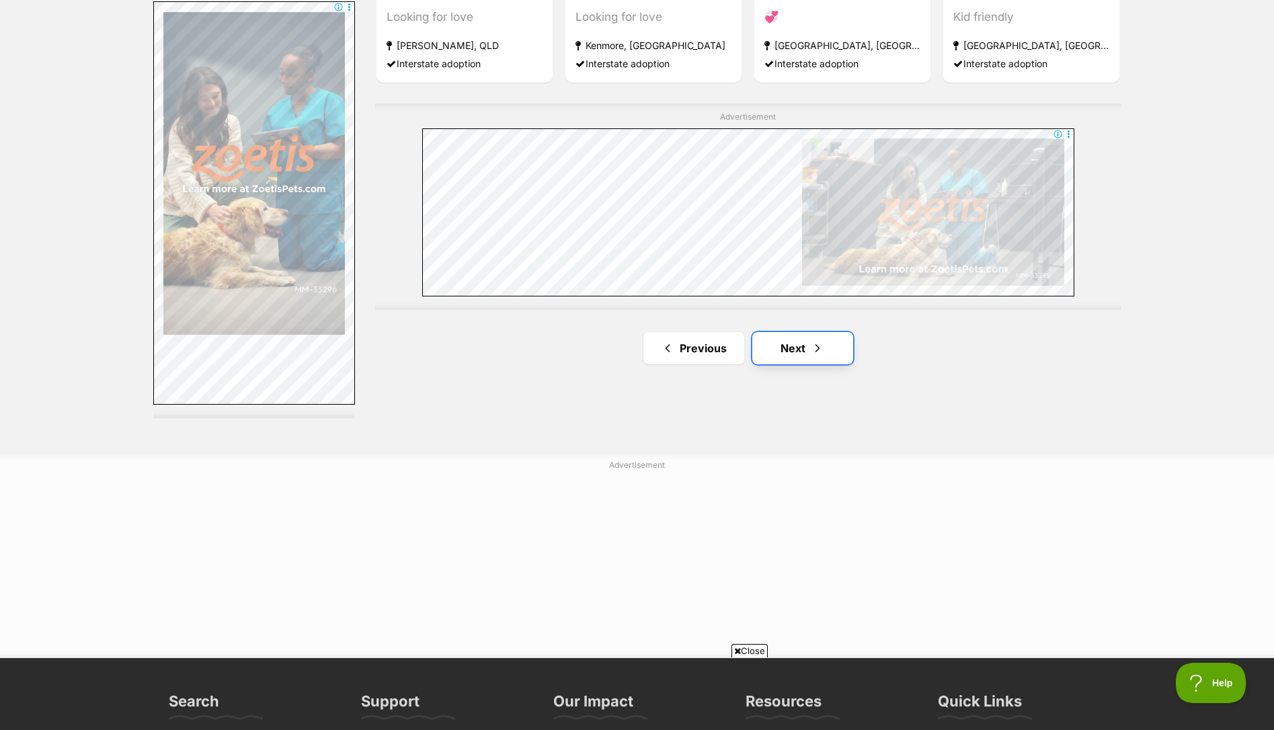
click at [817, 343] on link "Next" at bounding box center [802, 348] width 101 height 32
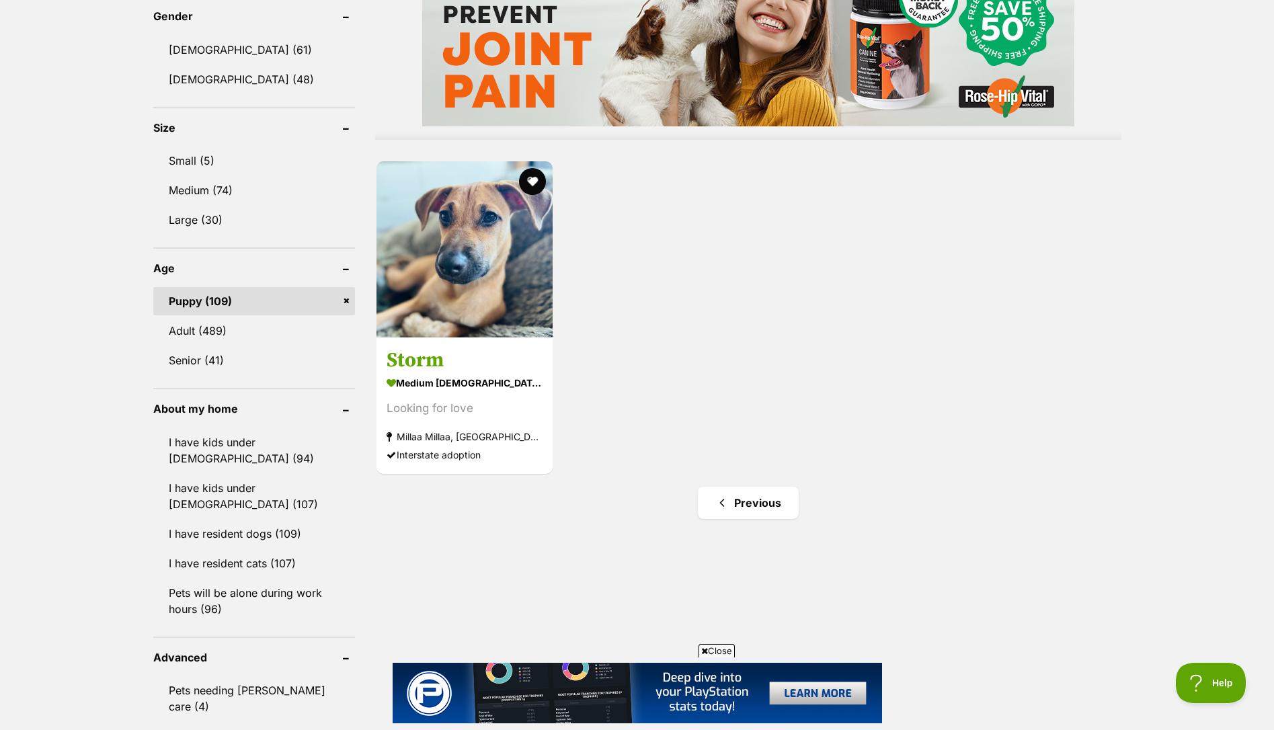
scroll to position [1167, 0]
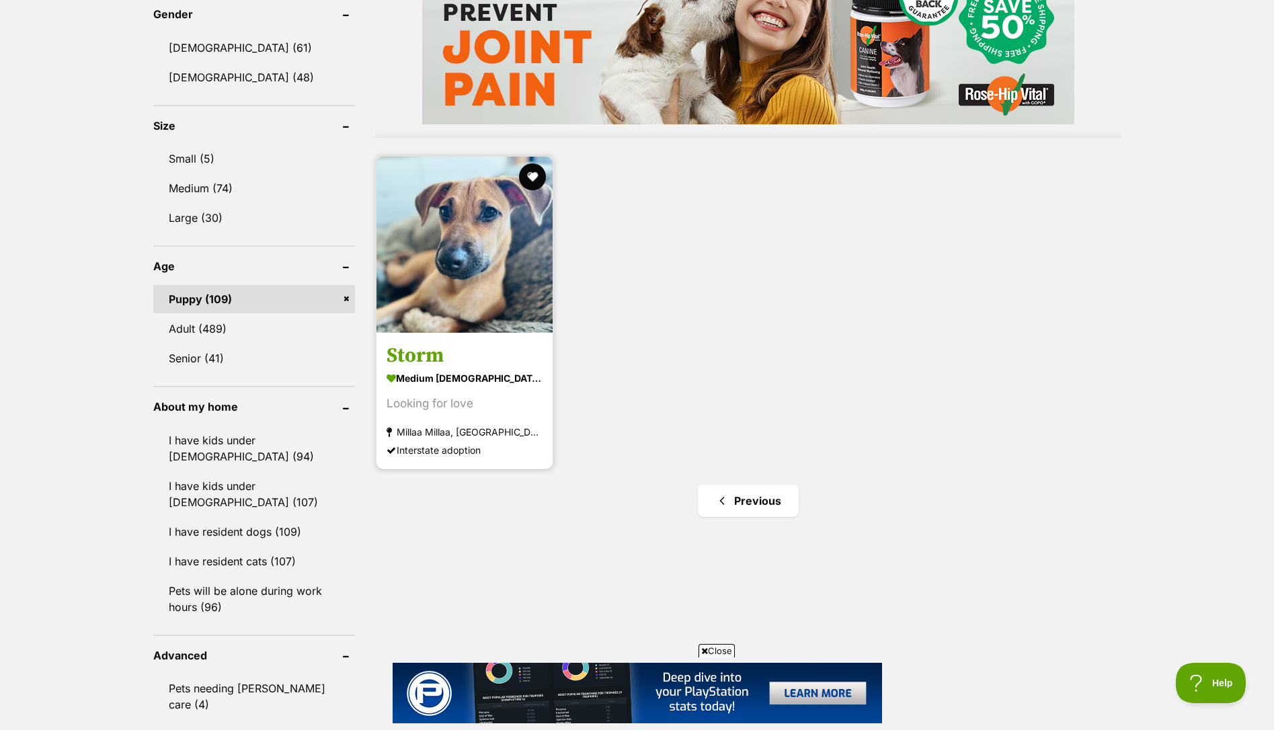
click at [518, 266] on img at bounding box center [464, 245] width 176 height 176
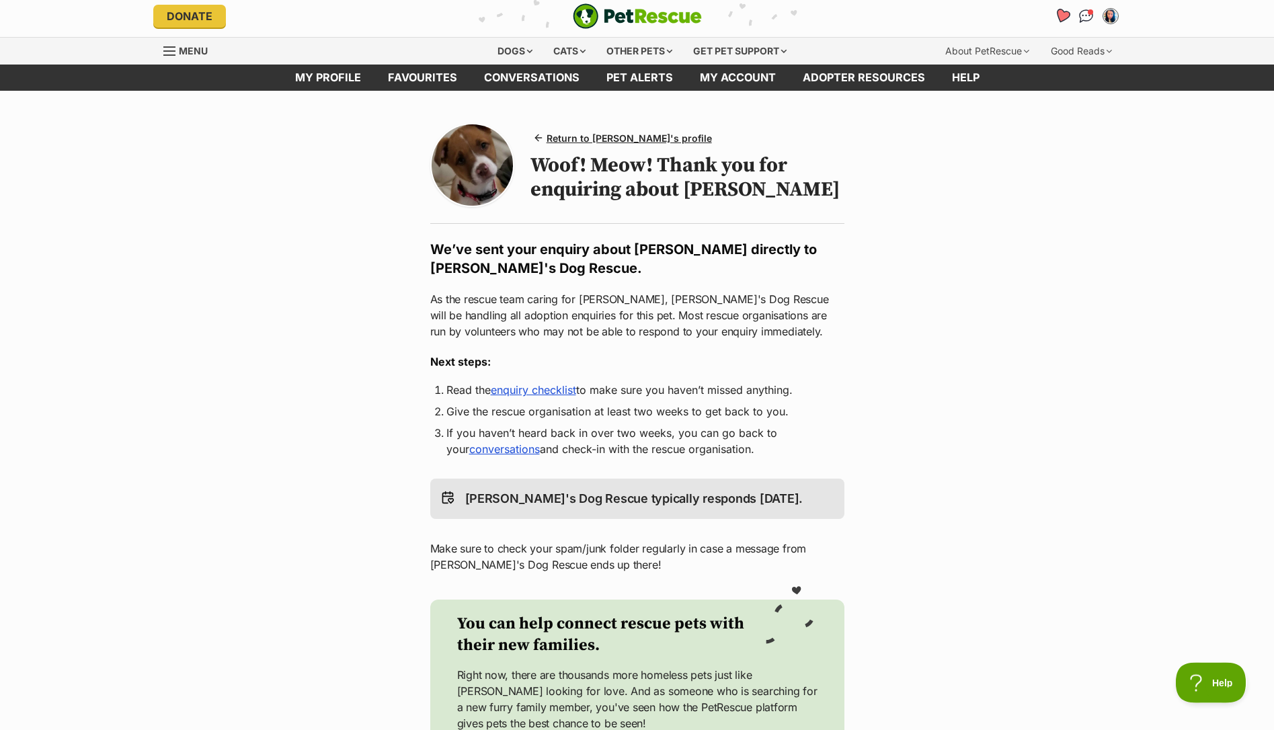
click at [1058, 11] on icon "Favourites" at bounding box center [1061, 15] width 16 height 15
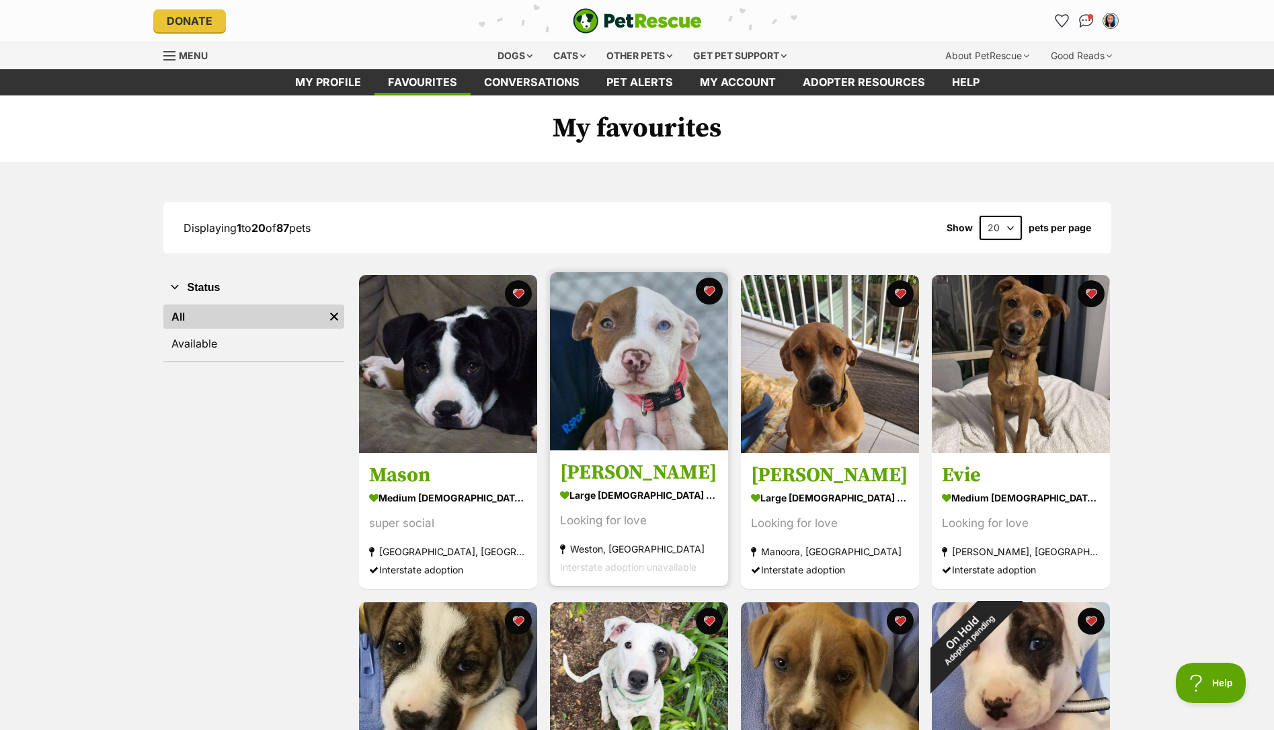
click at [671, 339] on img at bounding box center [639, 361] width 178 height 178
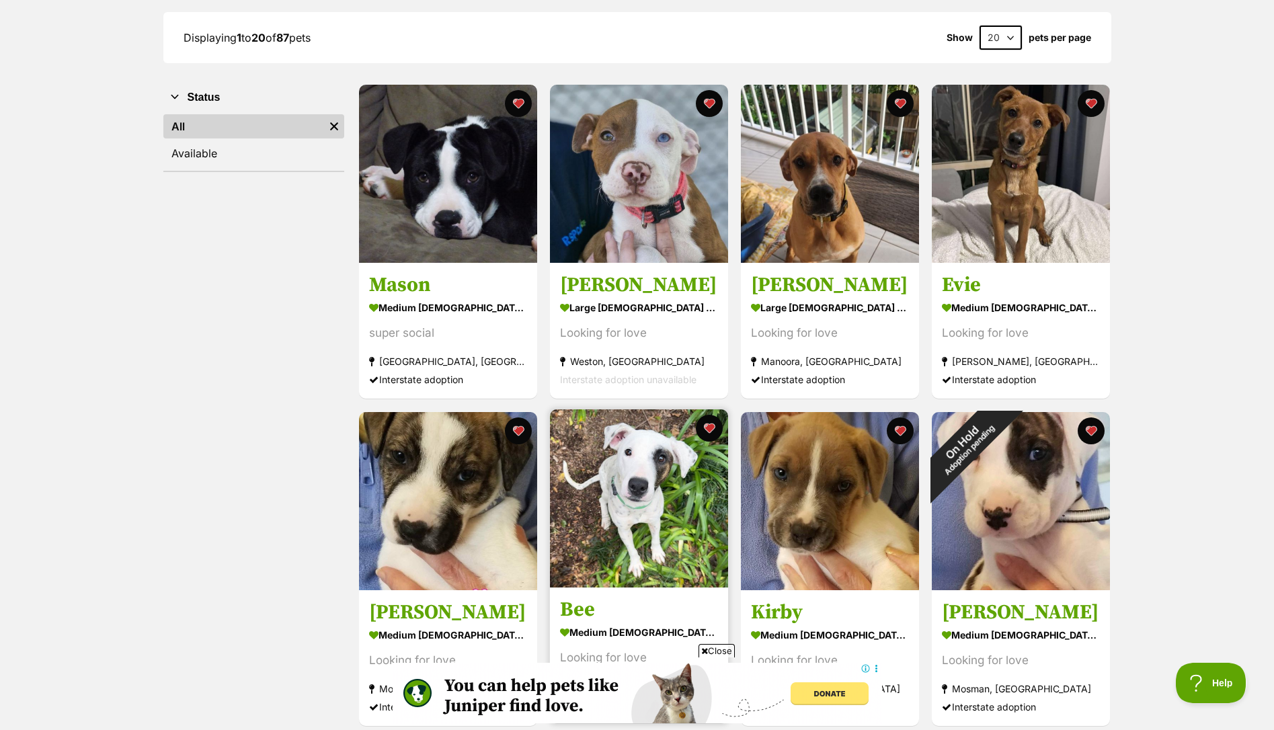
scroll to position [194, 0]
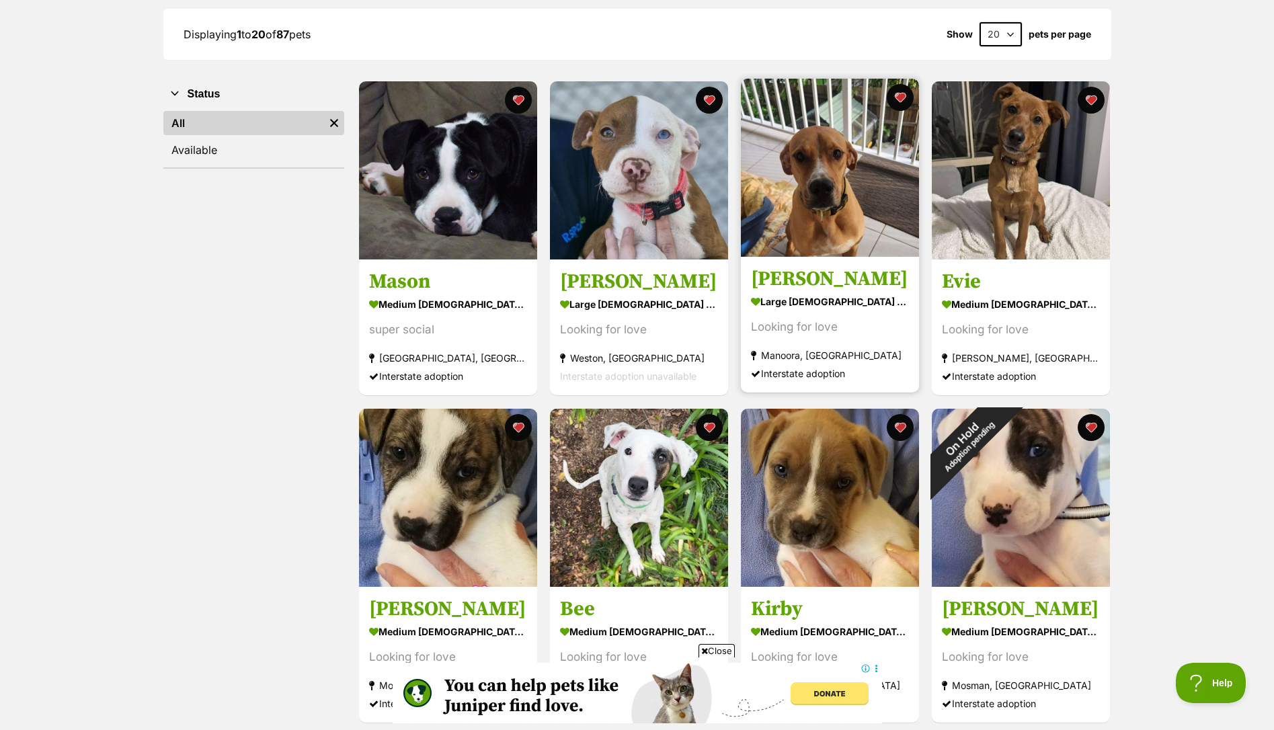
click at [859, 231] on img at bounding box center [830, 168] width 178 height 178
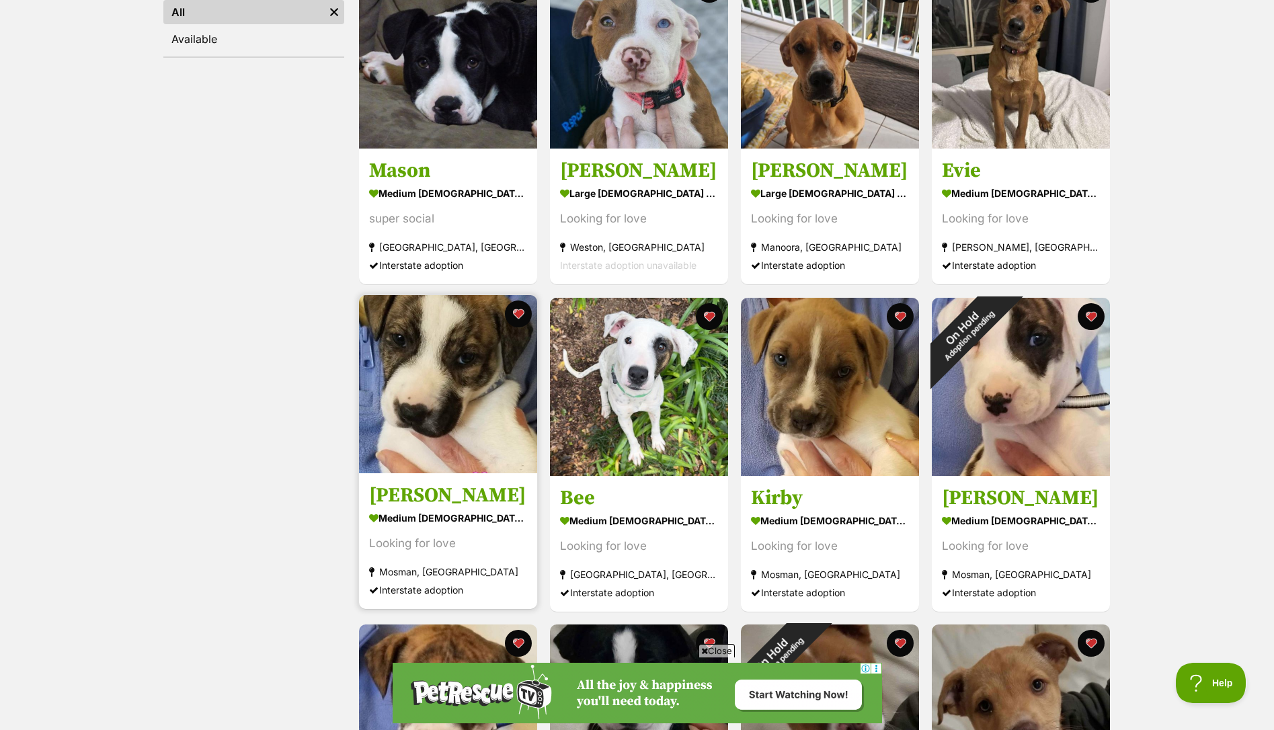
click at [407, 364] on img at bounding box center [448, 384] width 178 height 178
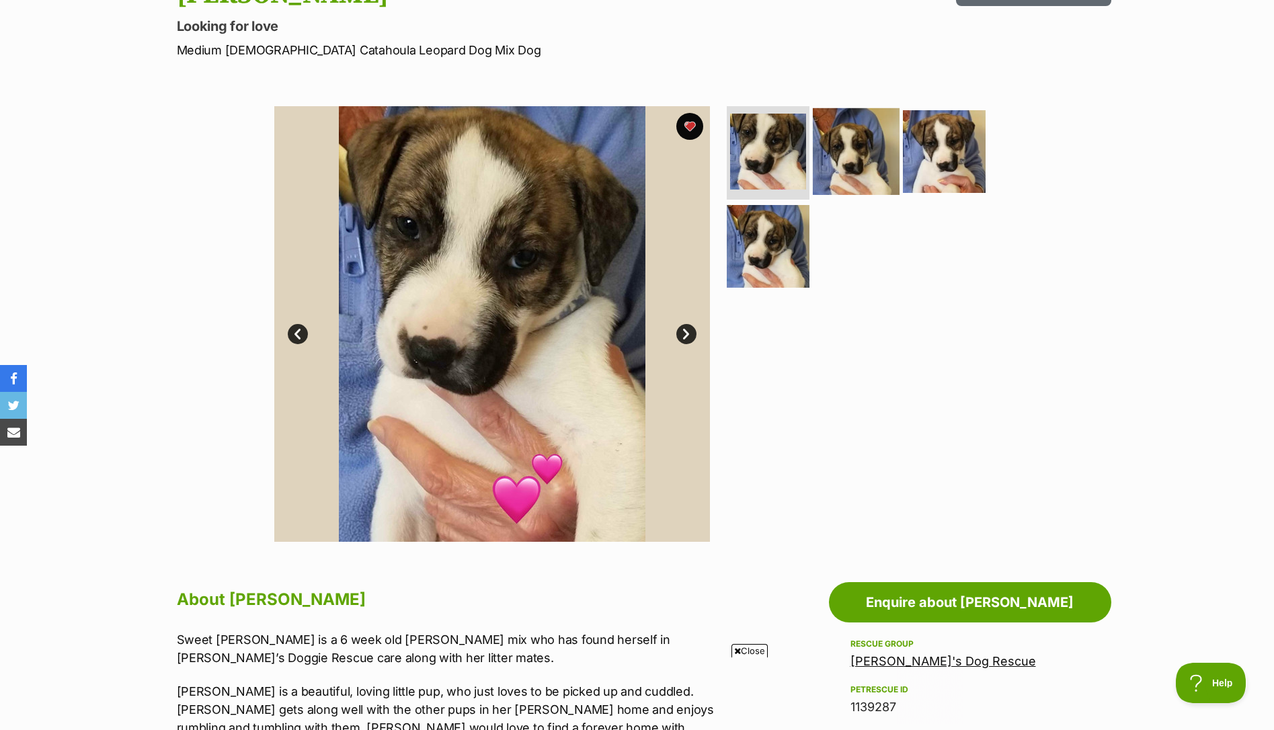
click at [841, 178] on img at bounding box center [856, 151] width 87 height 87
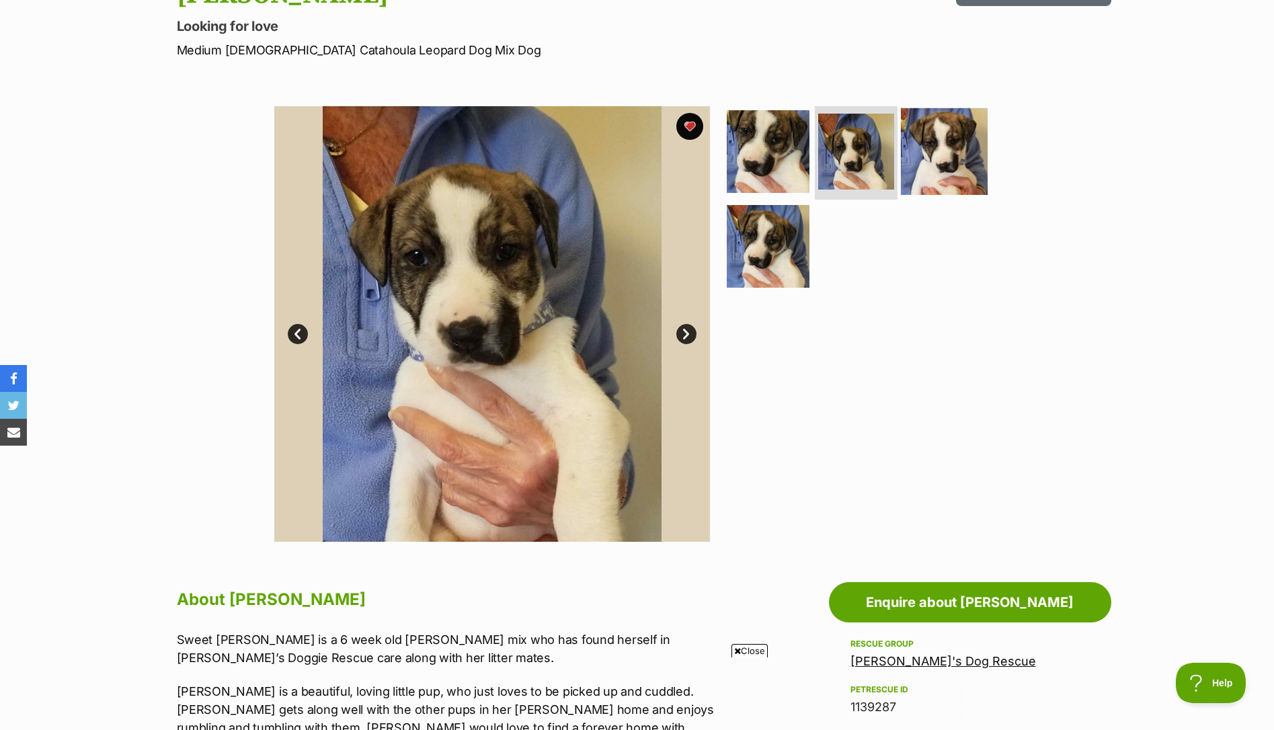
click at [944, 175] on img at bounding box center [944, 151] width 87 height 87
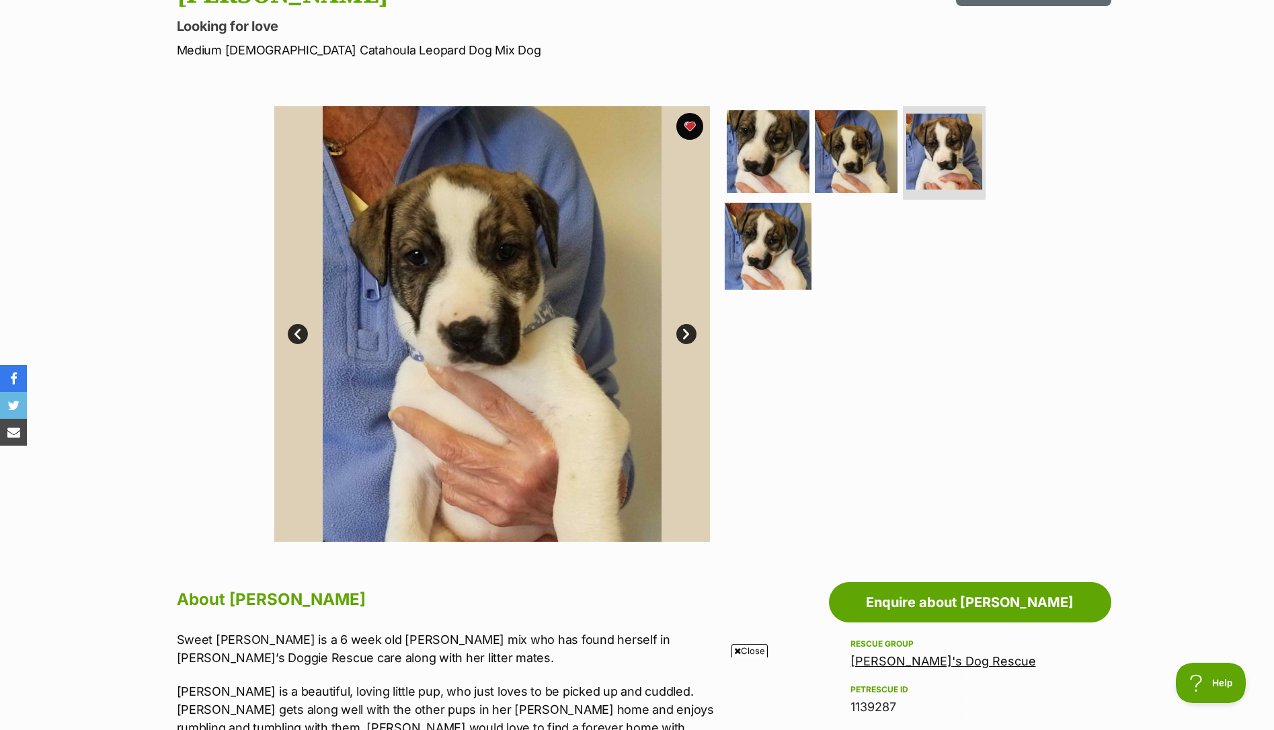
click at [776, 239] on img at bounding box center [768, 246] width 87 height 87
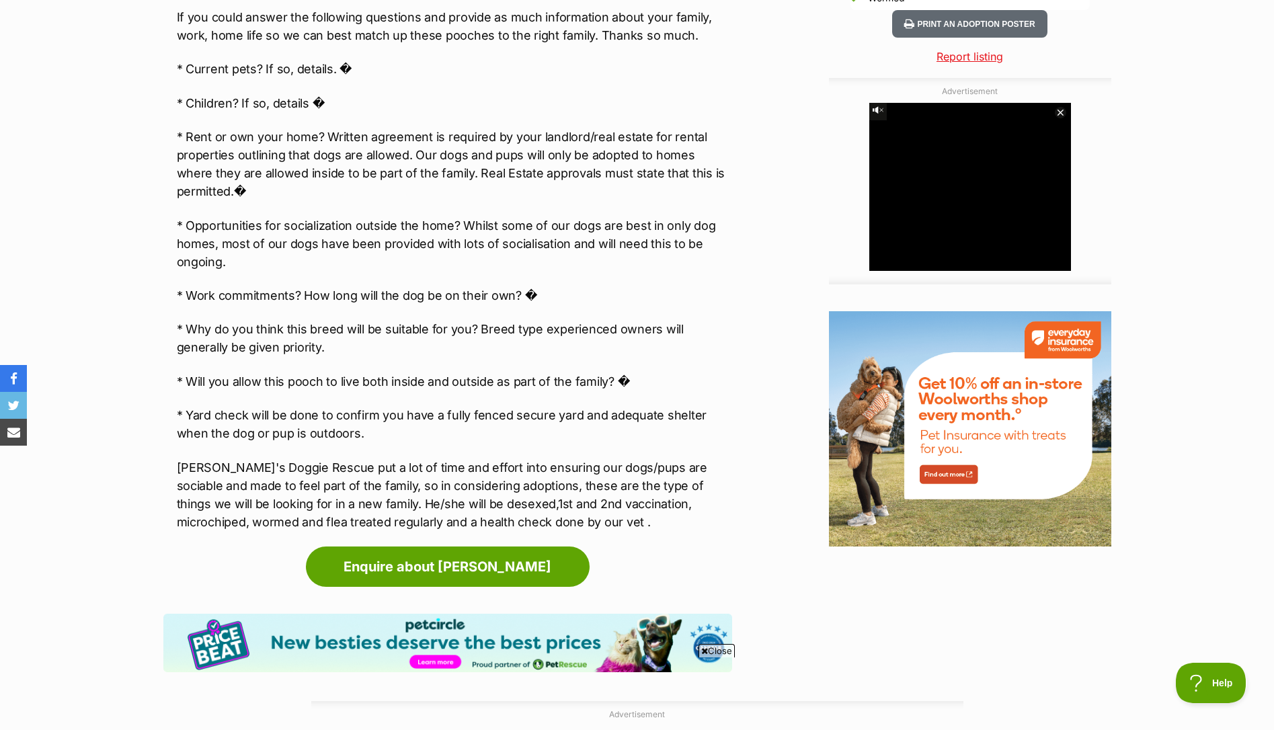
scroll to position [1307, 0]
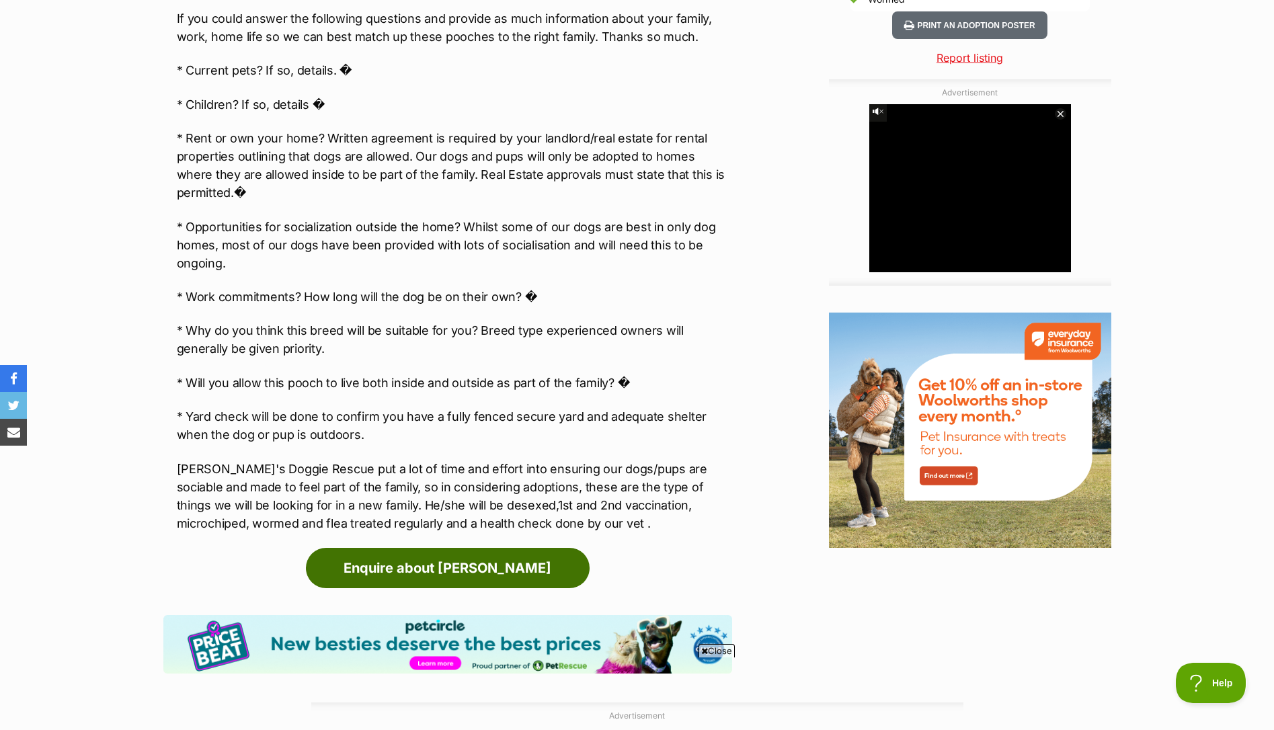
click at [469, 548] on link "Enquire about [PERSON_NAME]" at bounding box center [448, 568] width 284 height 40
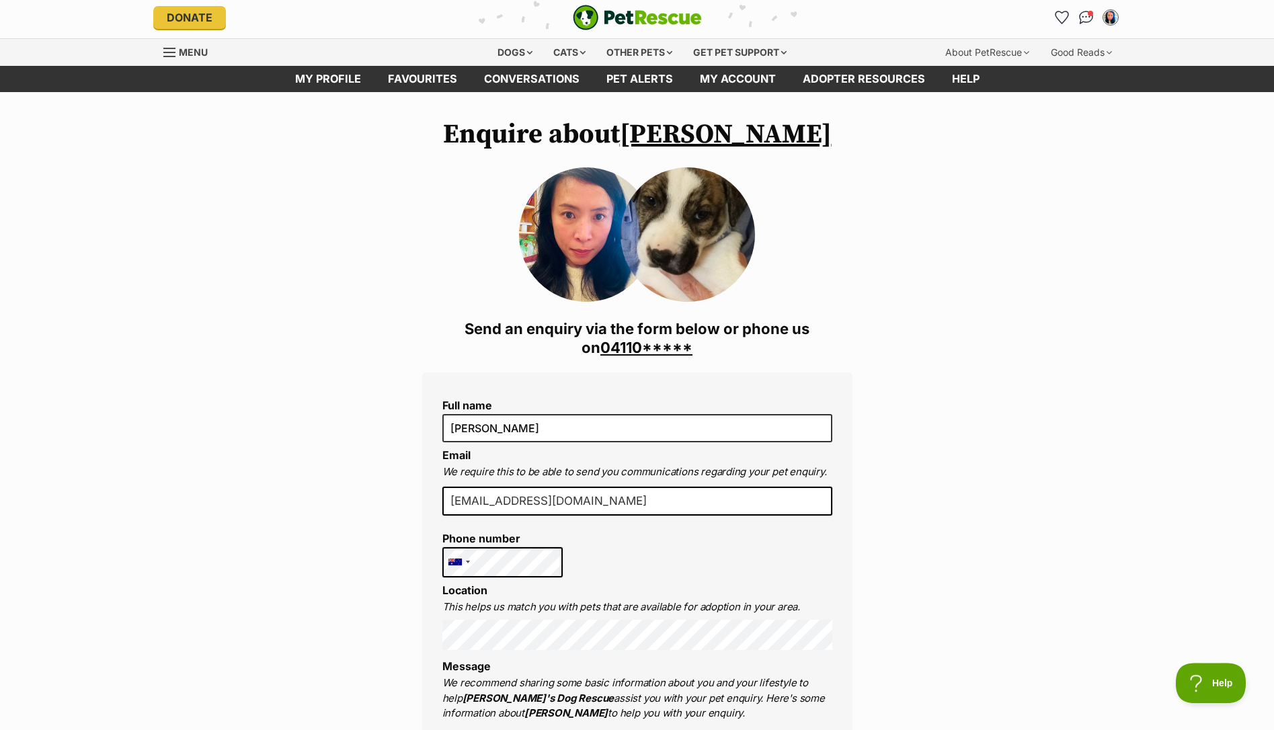
click at [690, 245] on img at bounding box center [687, 234] width 134 height 134
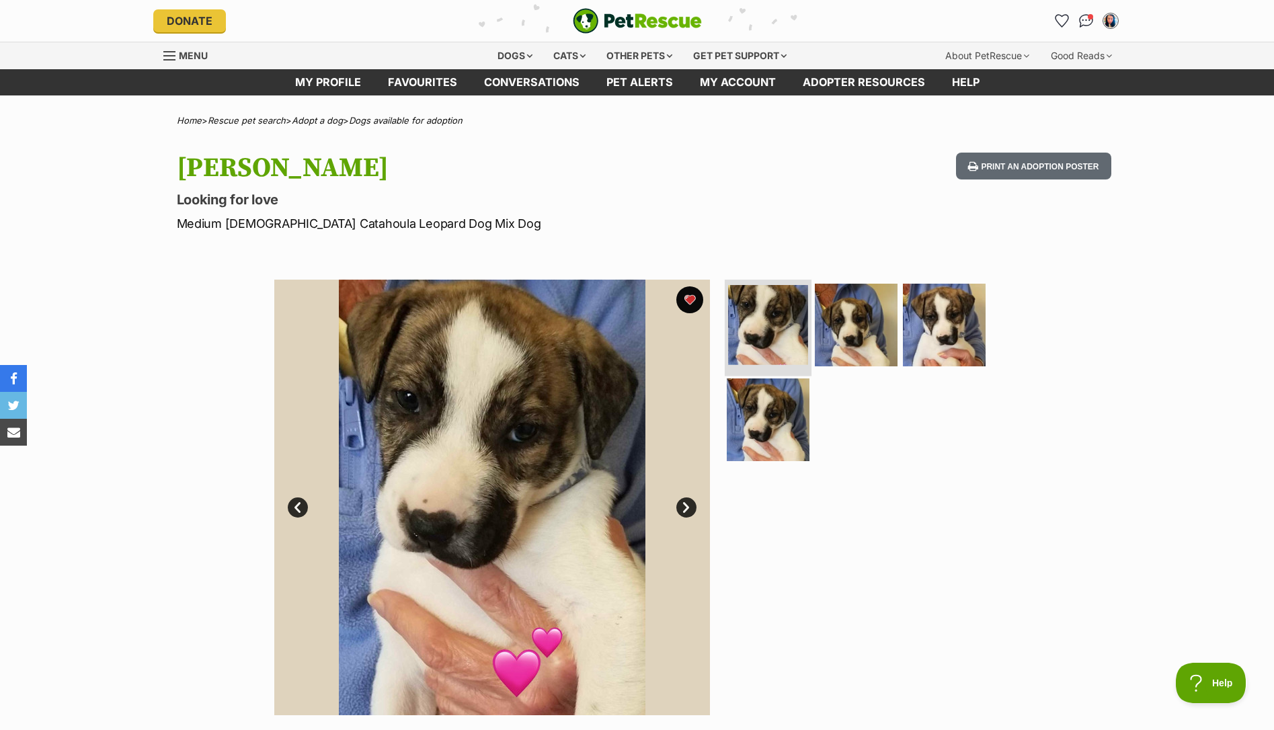
click at [775, 330] on img at bounding box center [768, 325] width 80 height 80
click at [862, 336] on img at bounding box center [856, 324] width 87 height 87
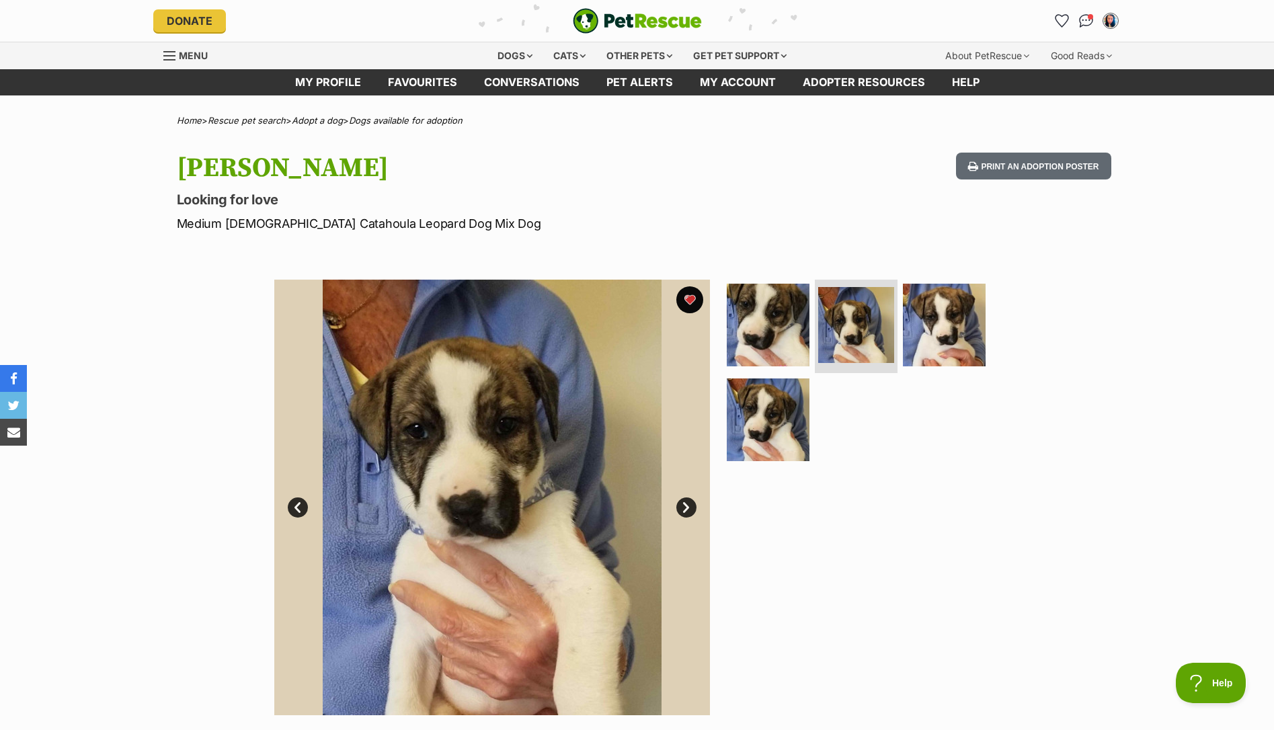
click at [728, 211] on hgroup "[PERSON_NAME] Looking for love Medium [DEMOGRAPHIC_DATA] Catahoula Leopard Dog …" at bounding box center [461, 193] width 569 height 80
